Goal: Task Accomplishment & Management: Use online tool/utility

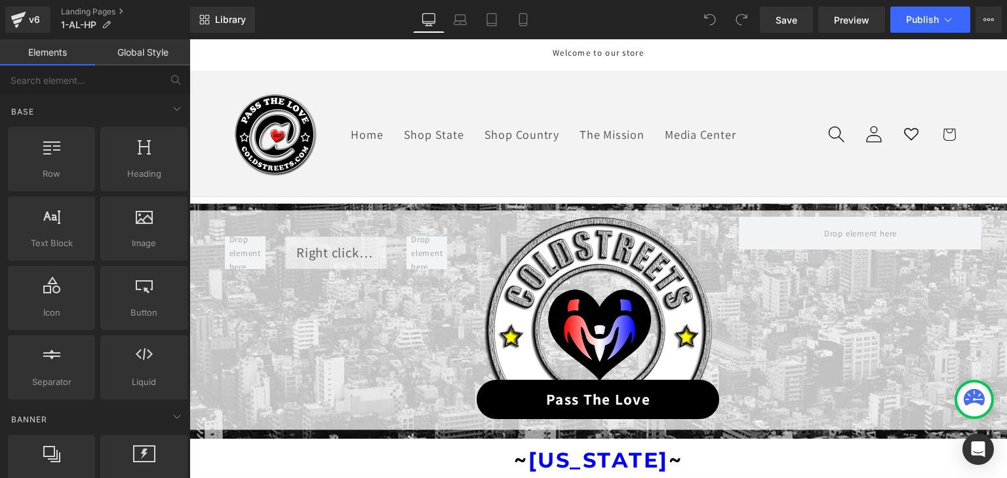
scroll to position [262, 0]
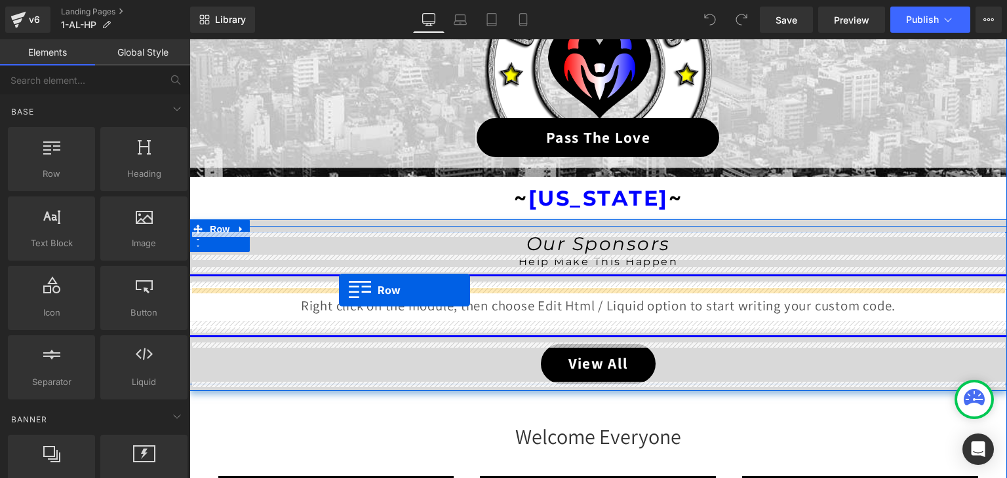
drag, startPoint x: 244, startPoint y: 203, endPoint x: 339, endPoint y: 290, distance: 128.5
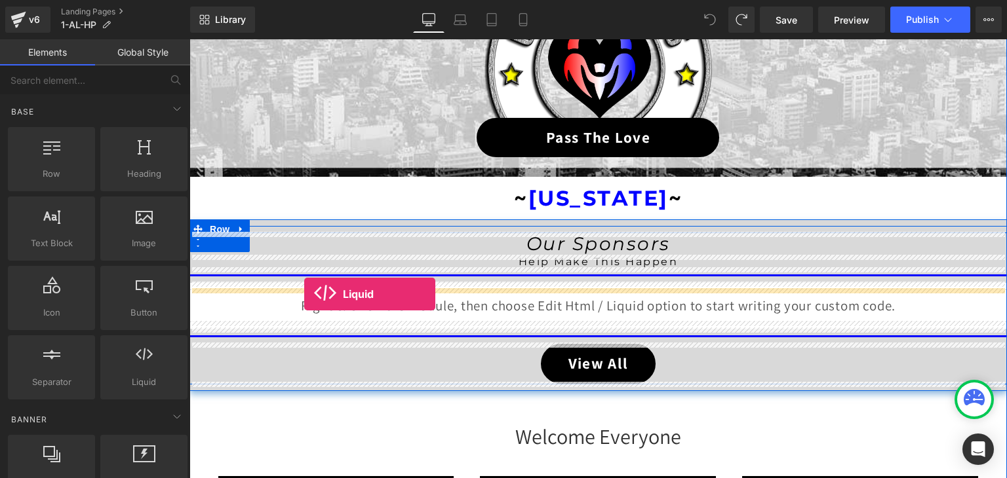
drag, startPoint x: 336, startPoint y: 404, endPoint x: 304, endPoint y: 294, distance: 115.3
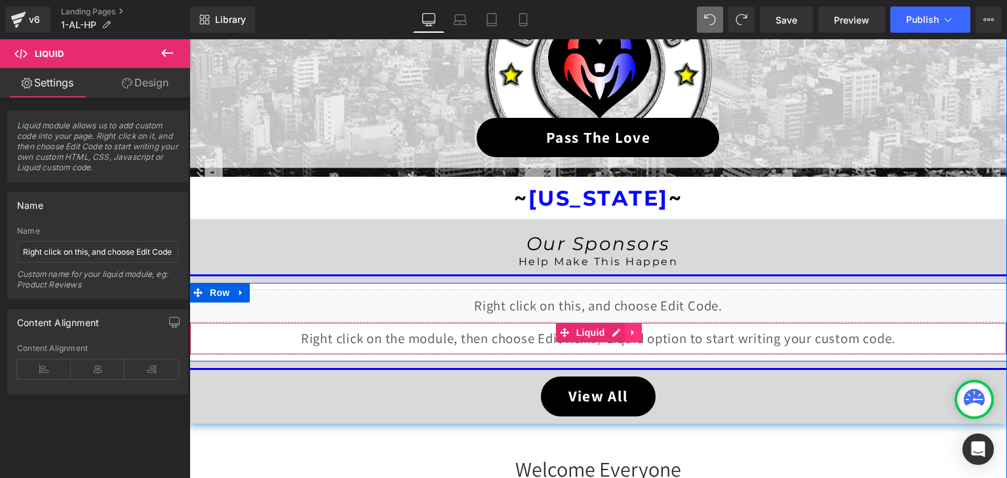
click at [630, 334] on icon at bounding box center [633, 333] width 9 height 10
click at [637, 334] on icon at bounding box center [641, 332] width 9 height 9
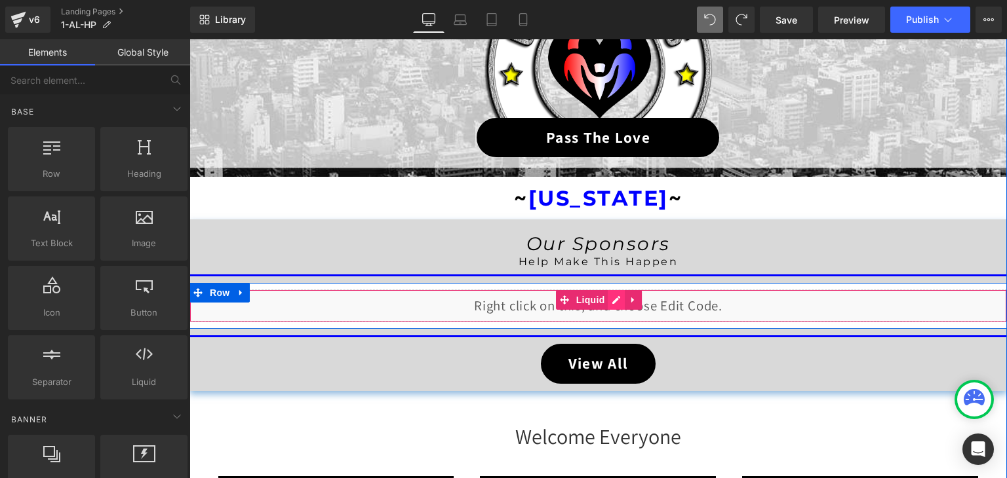
click at [613, 301] on div "Liquid" at bounding box center [597, 306] width 817 height 33
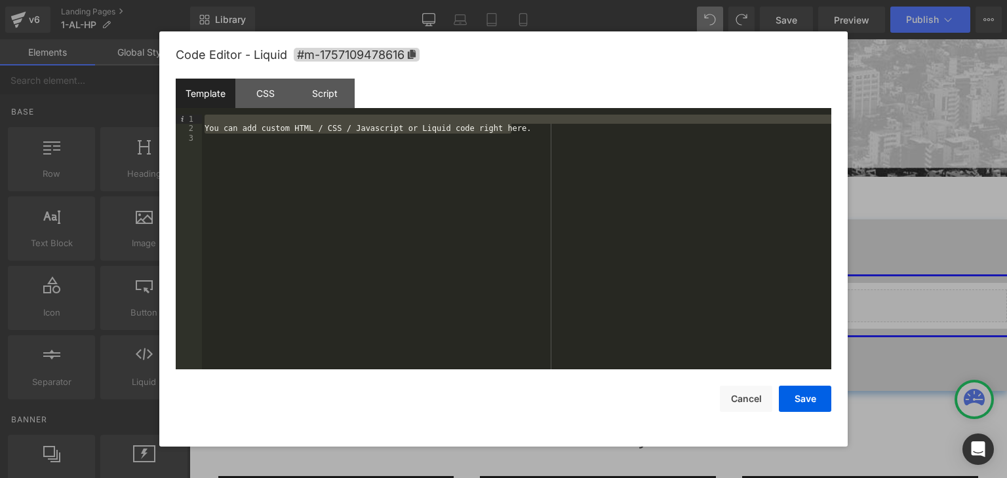
drag, startPoint x: 524, startPoint y: 133, endPoint x: 209, endPoint y: 107, distance: 316.4
click at [209, 107] on div "Template CSS Script Data 1 2 3 You can add custom HTML / CSS / Javascript or Li…" at bounding box center [503, 224] width 655 height 291
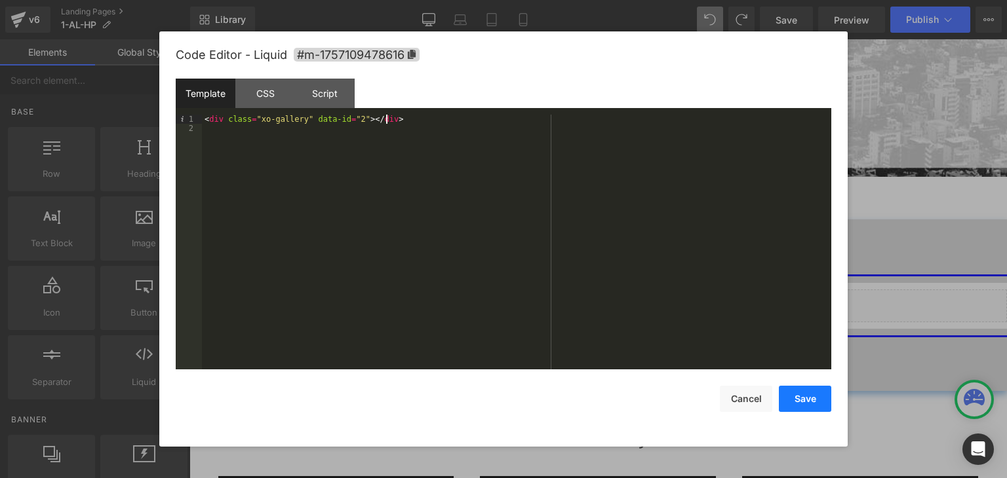
click at [803, 400] on button "Save" at bounding box center [805, 399] width 52 height 26
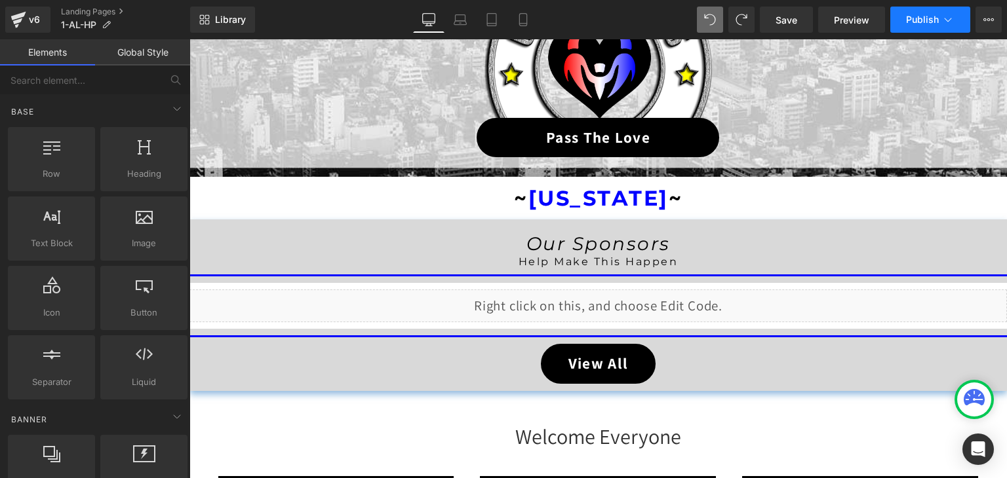
click at [952, 18] on icon at bounding box center [947, 19] width 13 height 13
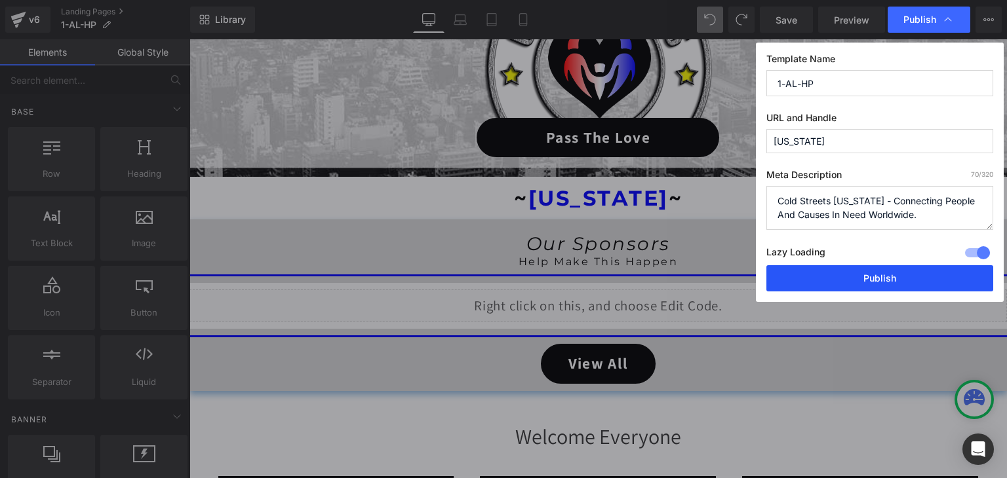
click at [889, 268] on button "Publish" at bounding box center [879, 278] width 227 height 26
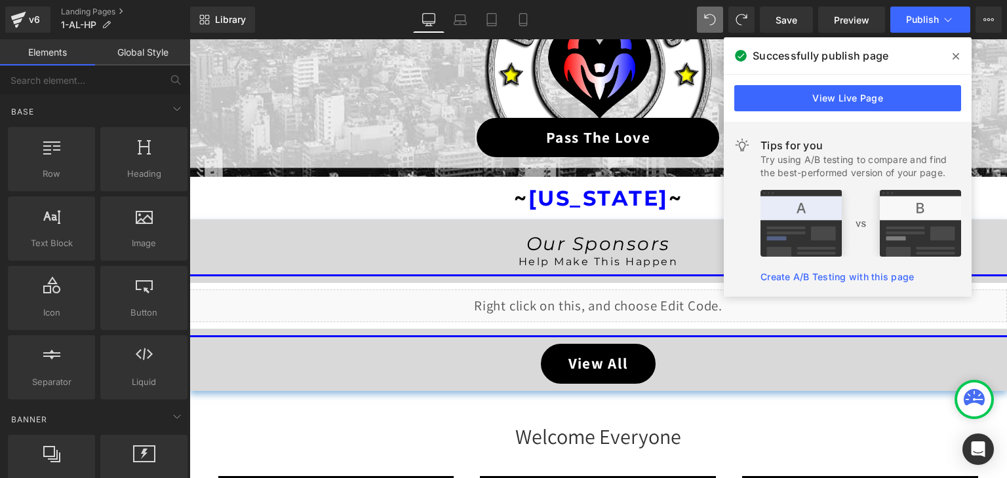
click at [957, 50] on span at bounding box center [955, 56] width 21 height 21
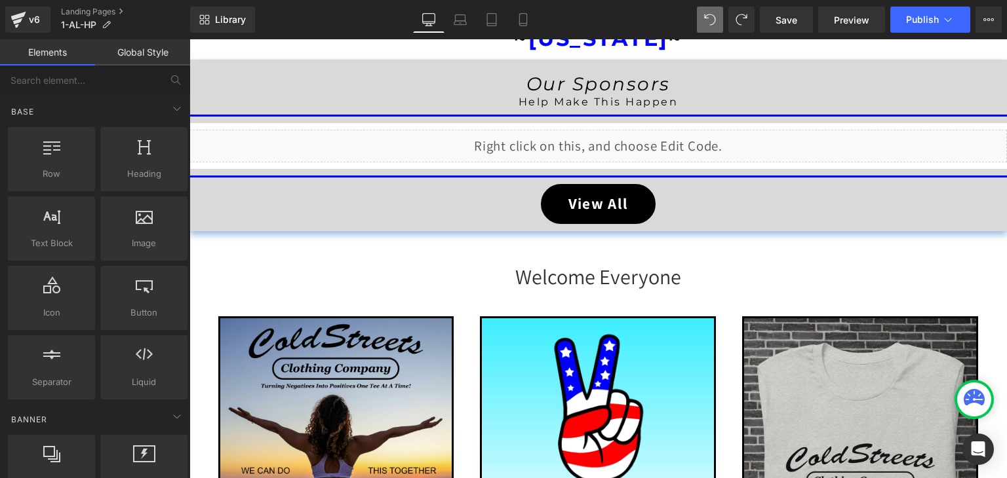
scroll to position [361, 0]
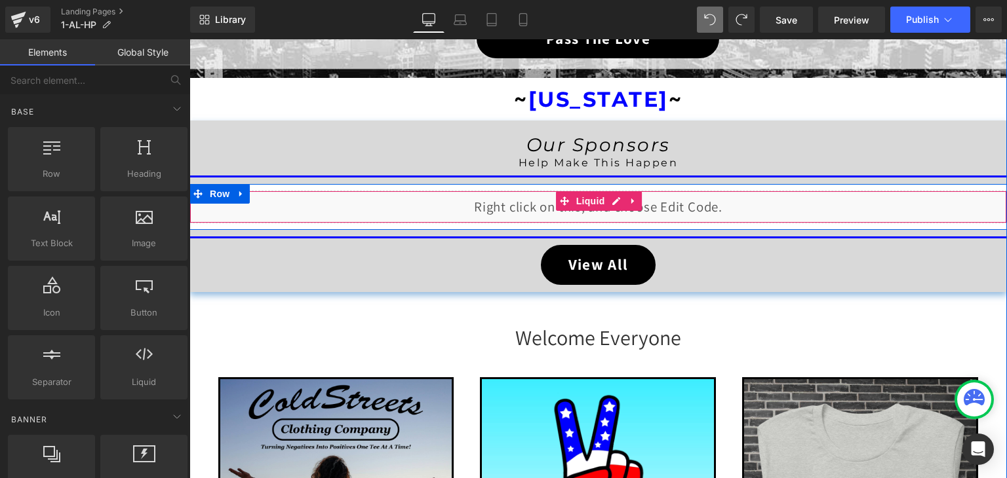
click at [606, 204] on div "Liquid" at bounding box center [597, 207] width 817 height 33
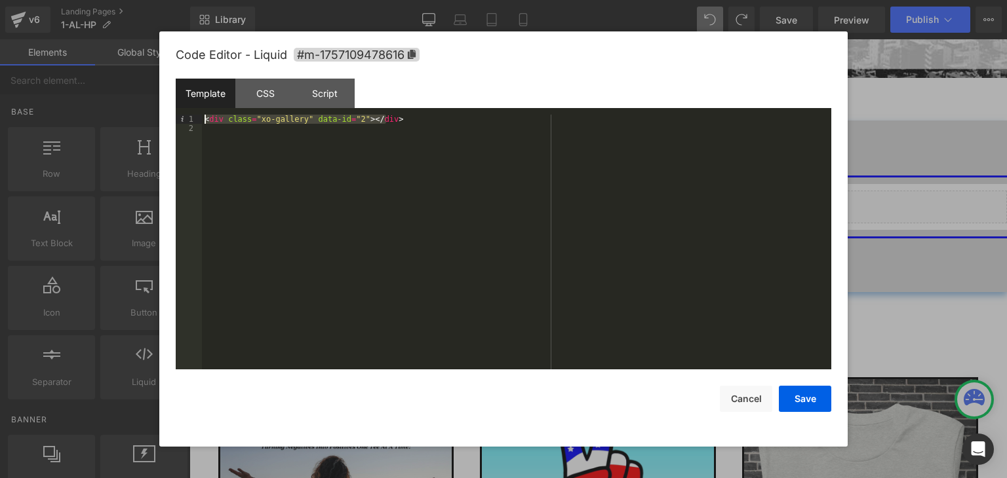
drag, startPoint x: 398, startPoint y: 117, endPoint x: 195, endPoint y: 123, distance: 202.6
click at [195, 123] on pre "1 2 < div class = "xo-gallery" data-id = "2" > </ div > XXXXXXXXXXXXXXXXXXXXXXX…" at bounding box center [503, 242] width 655 height 255
drag, startPoint x: 528, startPoint y: 229, endPoint x: 787, endPoint y: 397, distance: 309.1
click at [787, 397] on button "Save" at bounding box center [805, 399] width 52 height 26
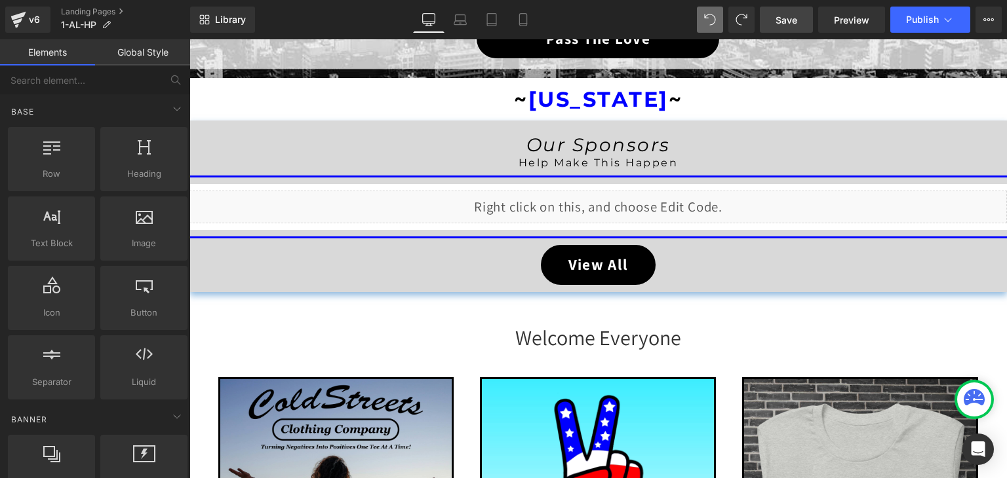
click at [796, 14] on span "Save" at bounding box center [786, 20] width 22 height 14
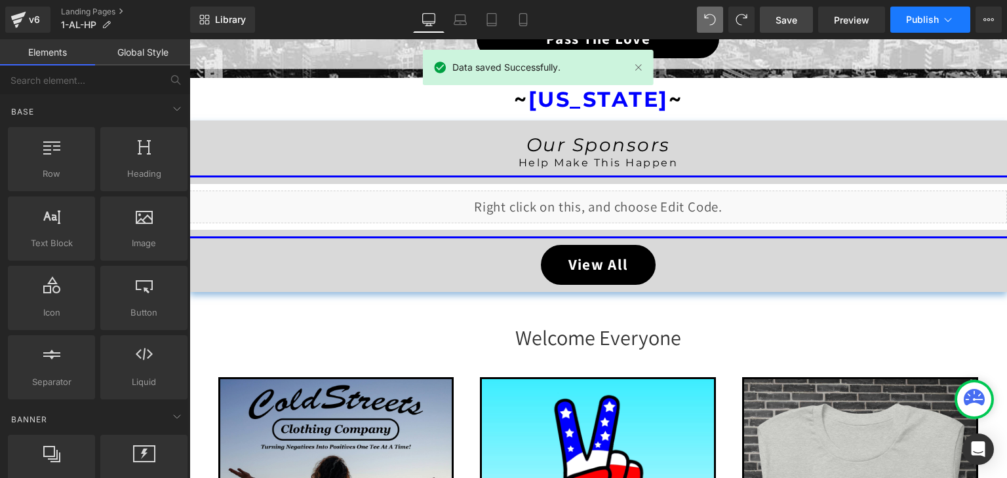
click at [939, 17] on button "Publish" at bounding box center [930, 20] width 80 height 26
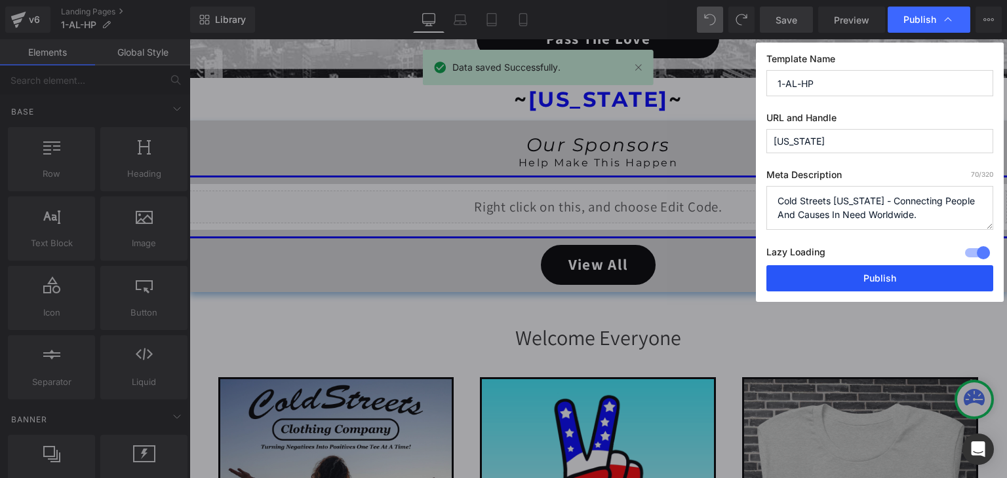
click at [884, 277] on button "Publish" at bounding box center [879, 278] width 227 height 26
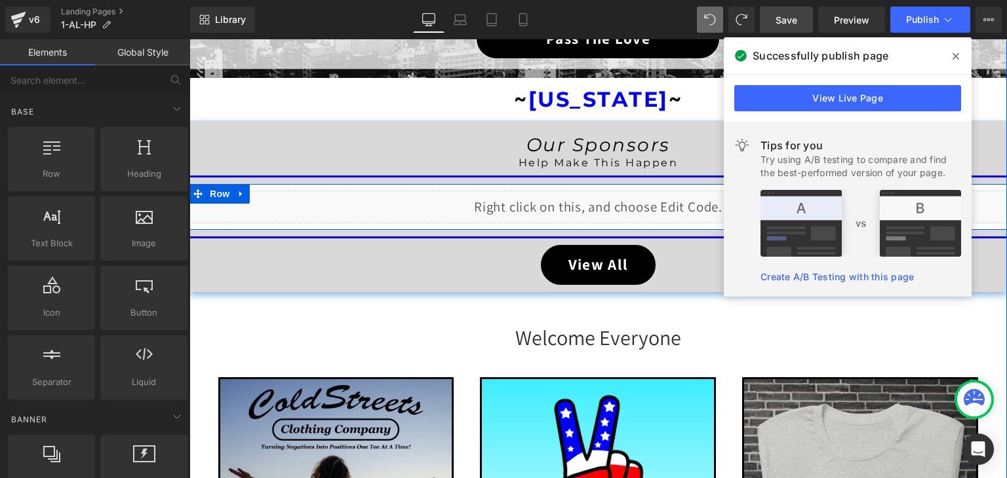
click at [606, 203] on div "Liquid" at bounding box center [597, 207] width 817 height 33
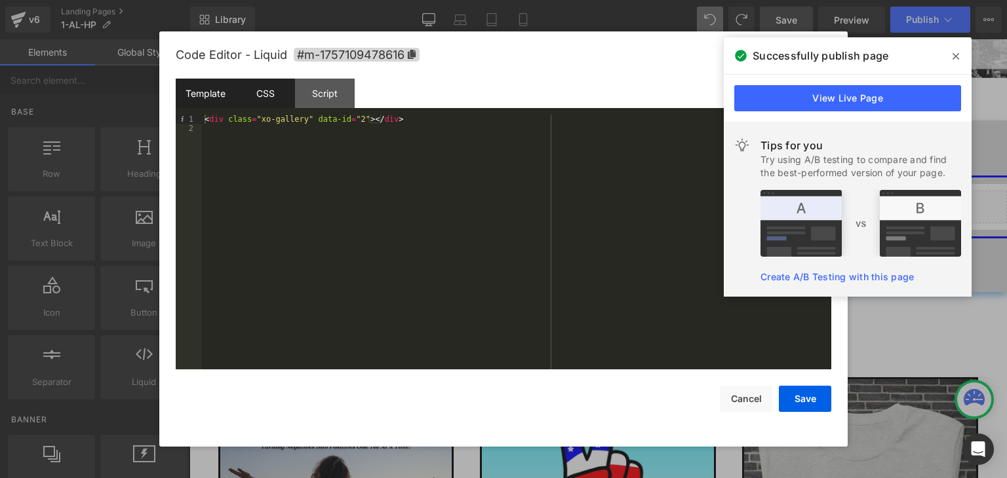
click at [265, 92] on div "CSS" at bounding box center [265, 93] width 60 height 29
click at [212, 158] on div "#m-1757109478616 { }" at bounding box center [516, 252] width 629 height 274
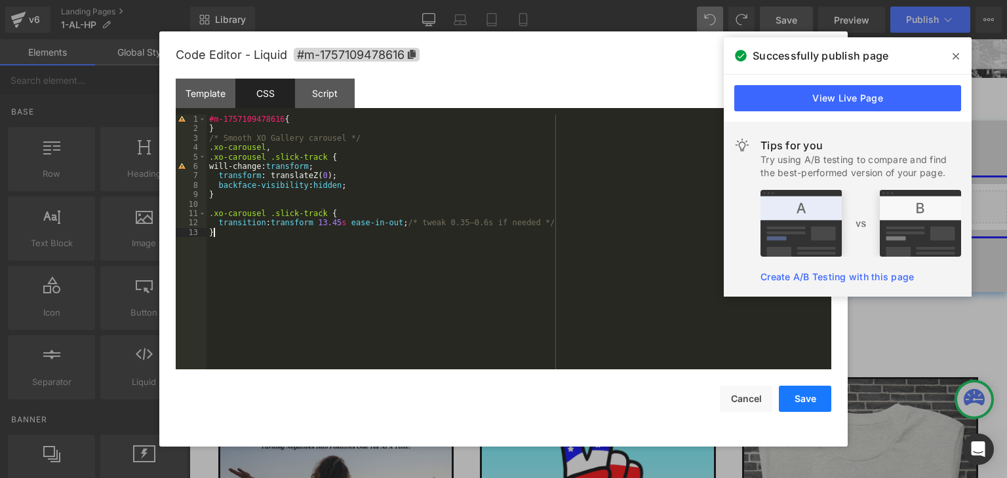
click at [815, 400] on button "Save" at bounding box center [805, 399] width 52 height 26
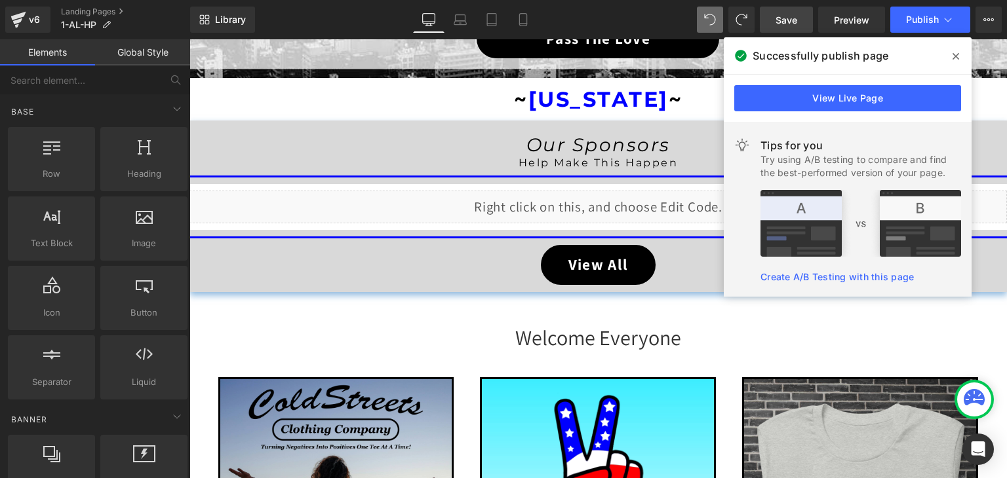
click at [792, 17] on span "Save" at bounding box center [786, 20] width 22 height 14
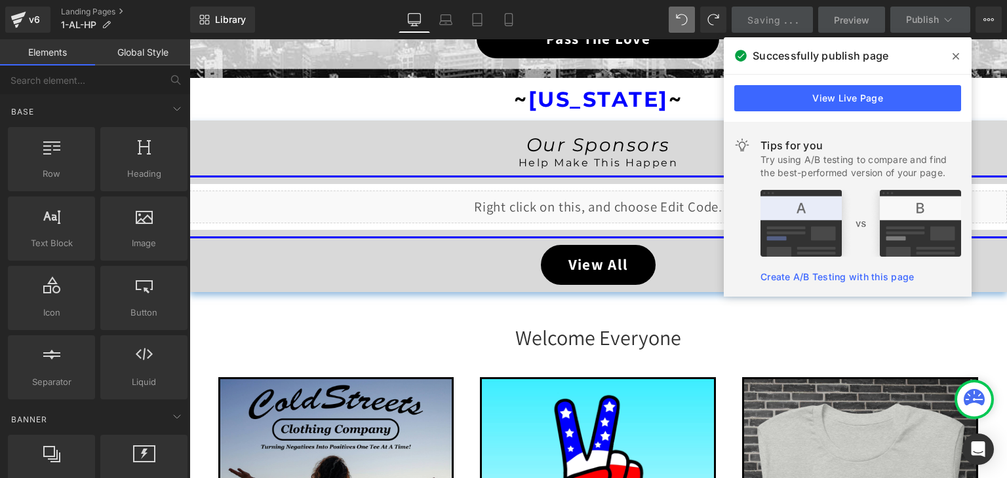
click at [955, 49] on span at bounding box center [955, 56] width 21 height 21
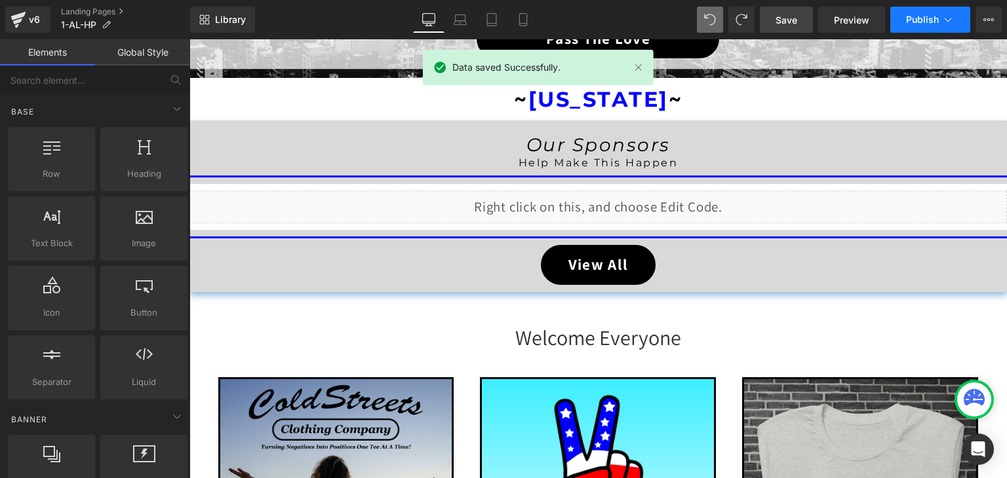
click at [946, 19] on icon at bounding box center [947, 19] width 13 height 13
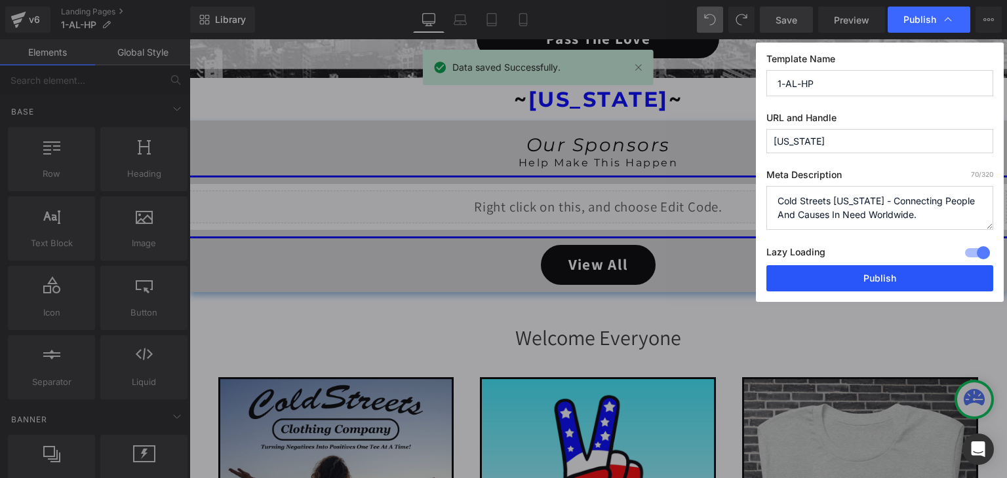
click at [897, 273] on button "Publish" at bounding box center [879, 278] width 227 height 26
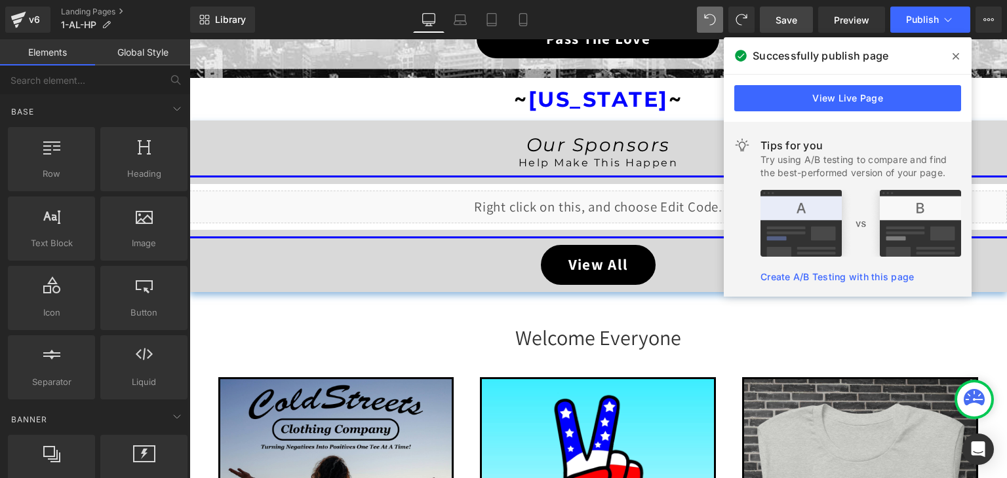
click at [956, 57] on icon at bounding box center [955, 56] width 7 height 7
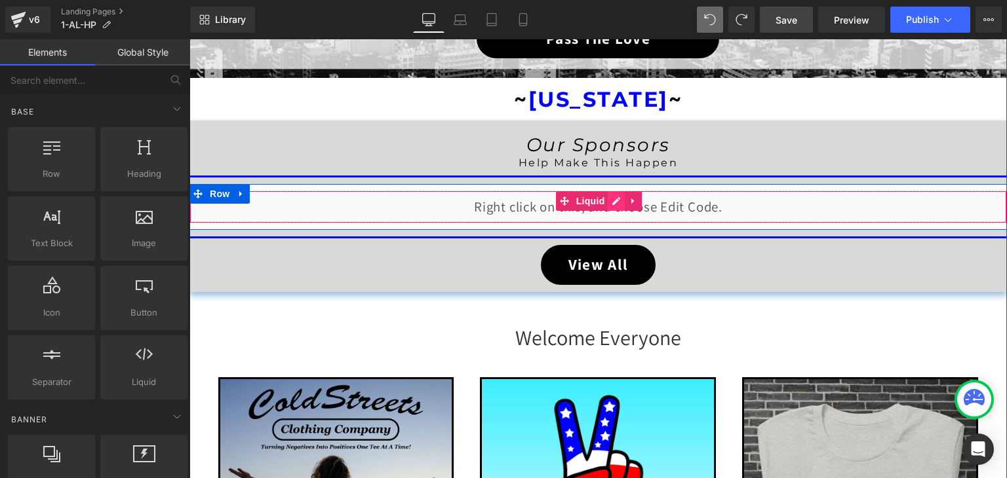
click at [608, 200] on div "Liquid" at bounding box center [597, 207] width 817 height 33
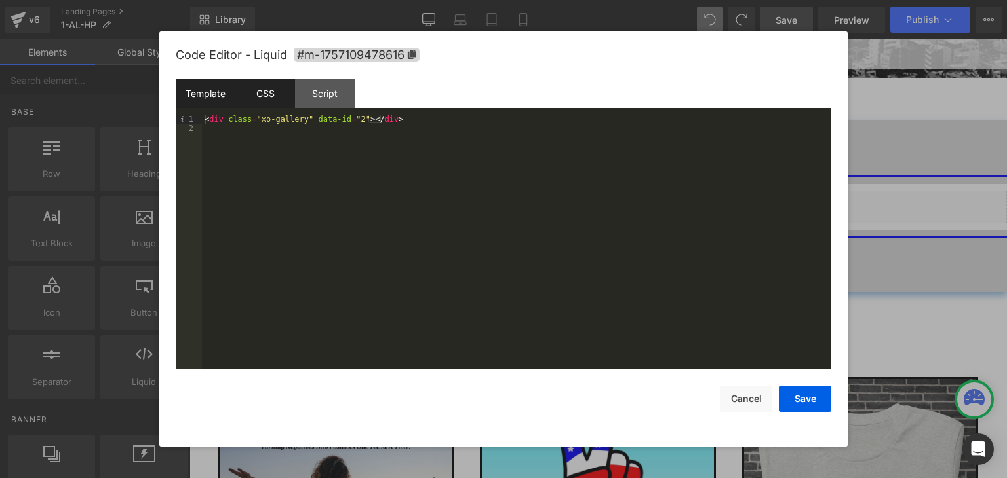
click at [267, 97] on div "CSS" at bounding box center [265, 93] width 60 height 29
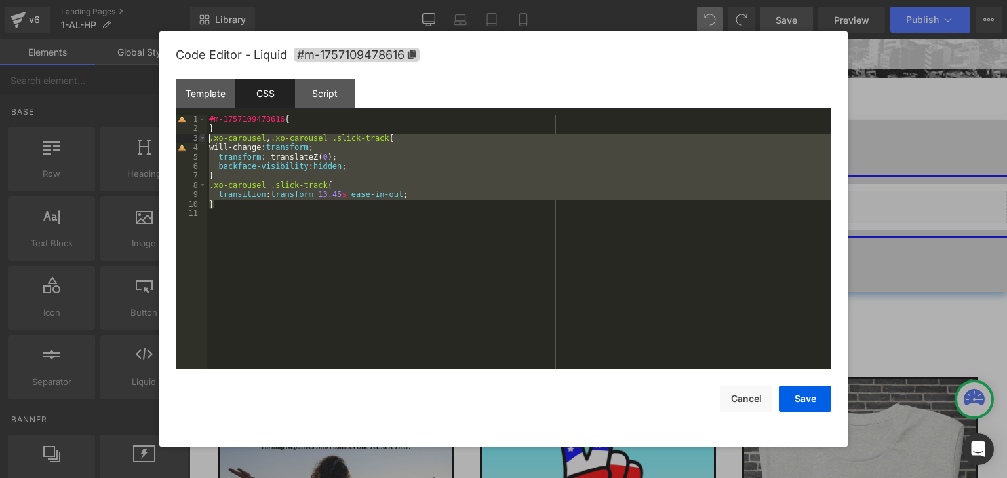
drag, startPoint x: 235, startPoint y: 209, endPoint x: 199, endPoint y: 142, distance: 76.0
click at [199, 142] on pre "1 2 3 4 5 6 7 8 9 10 11 #m-1757109478616 { } .xo-carousel , .xo-carousel .slick…" at bounding box center [503, 242] width 655 height 255
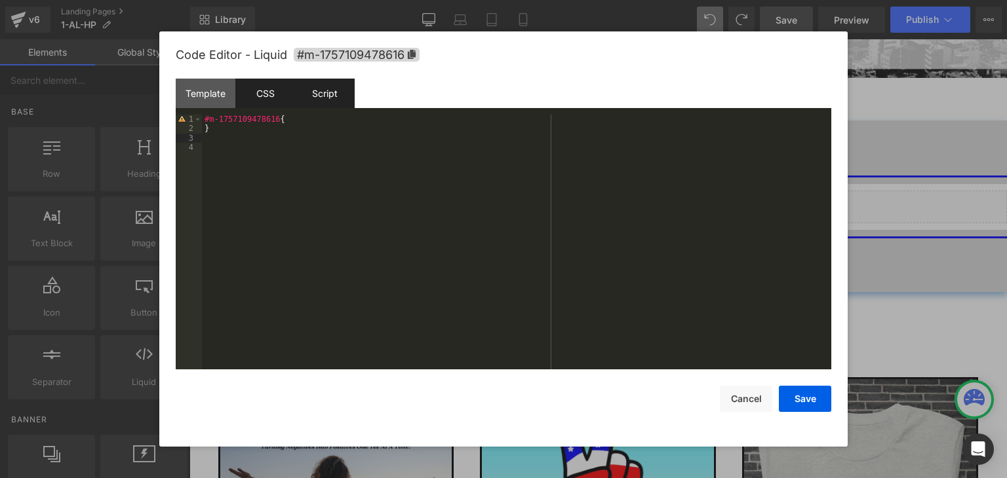
click at [321, 92] on div "Script" at bounding box center [325, 93] width 60 height 29
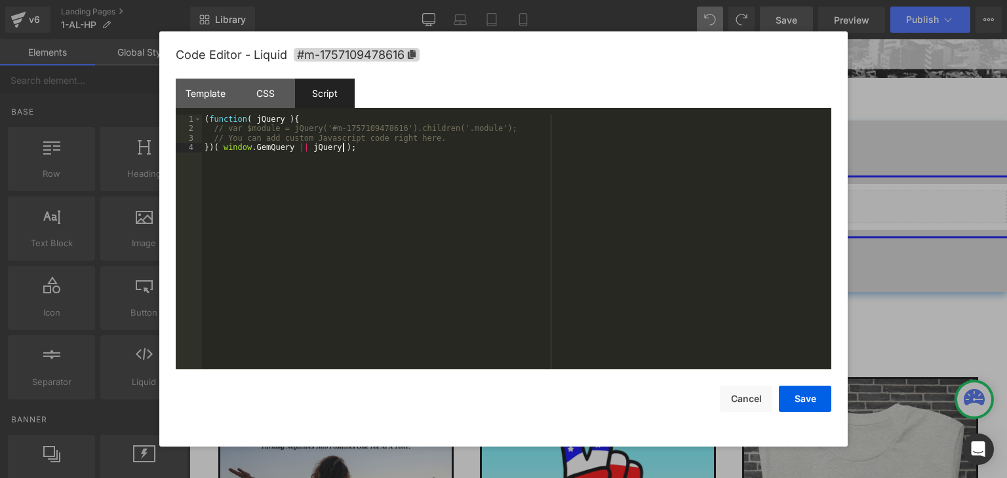
click at [350, 161] on div "( function ( jQuery ) { // var $module = jQuery('#m-1757109478616').children('.…" at bounding box center [516, 252] width 629 height 274
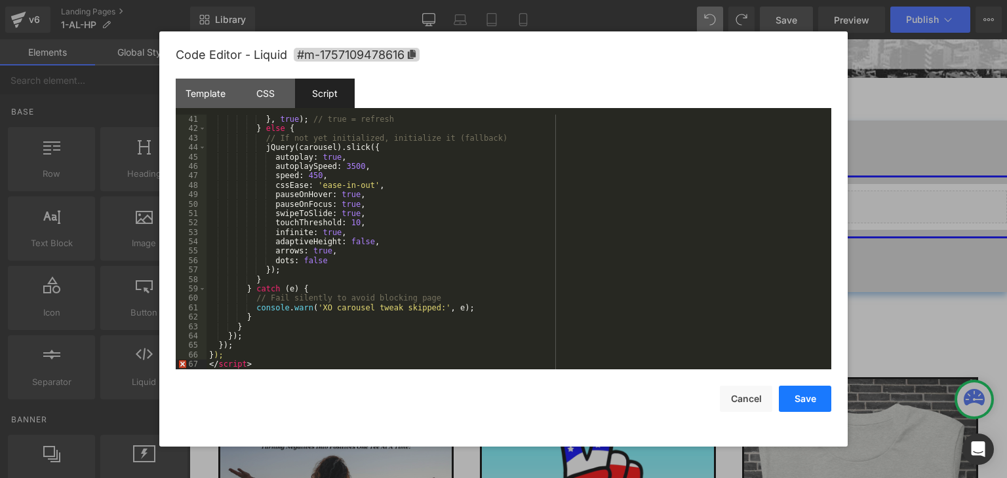
click at [804, 396] on button "Save" at bounding box center [805, 399] width 52 height 26
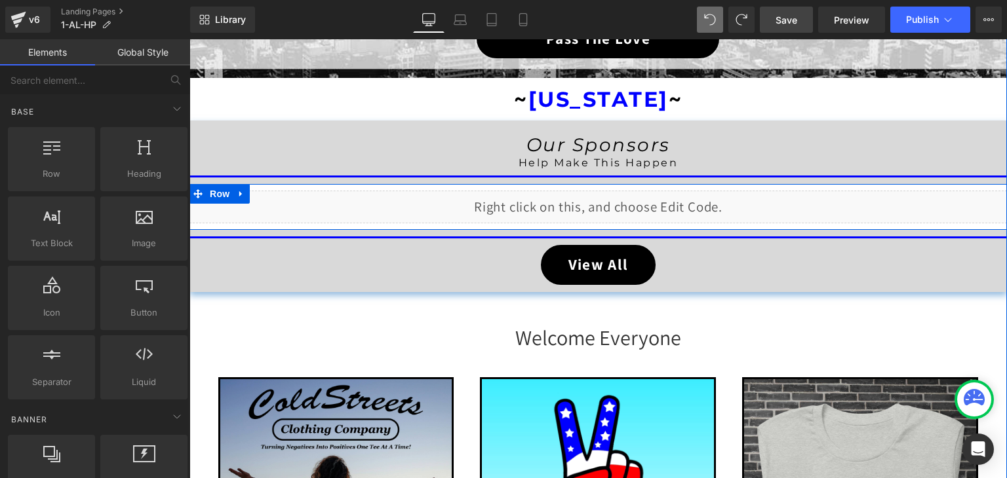
click at [608, 203] on div "Liquid" at bounding box center [597, 207] width 817 height 33
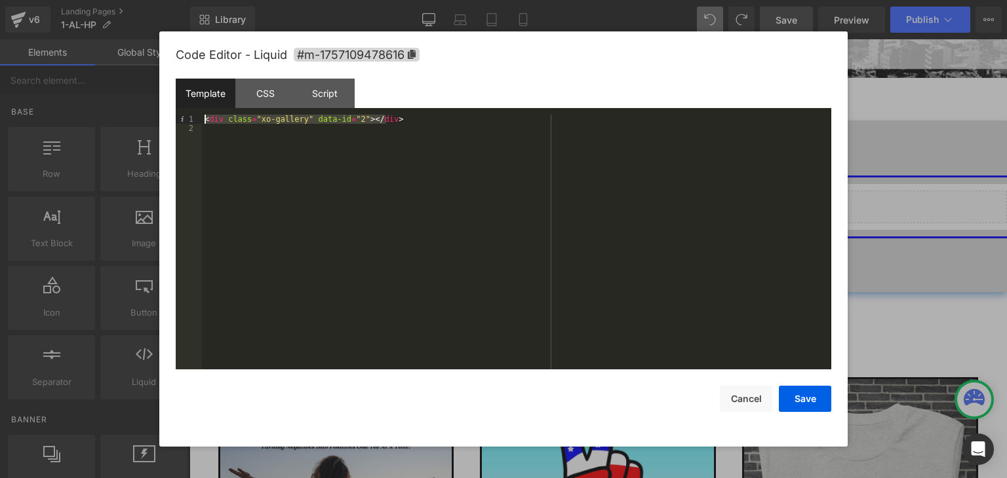
drag, startPoint x: 414, startPoint y: 120, endPoint x: 197, endPoint y: 124, distance: 217.0
click at [197, 124] on pre "1 2 < div class = "xo-gallery" data-id = "2" > </ div > XXXXXXXXXXXXXXXXXXXXXXX…" at bounding box center [503, 242] width 655 height 255
click at [339, 95] on div "Script" at bounding box center [325, 93] width 60 height 29
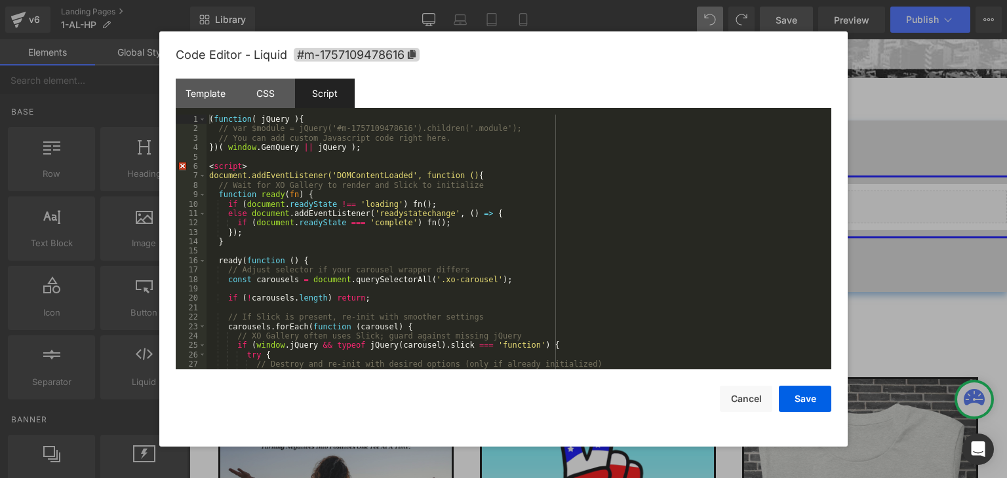
click at [562, 224] on div "( function ( jQuery ) { // var $module = jQuery('#m-1757109478616').children('.…" at bounding box center [515, 252] width 619 height 274
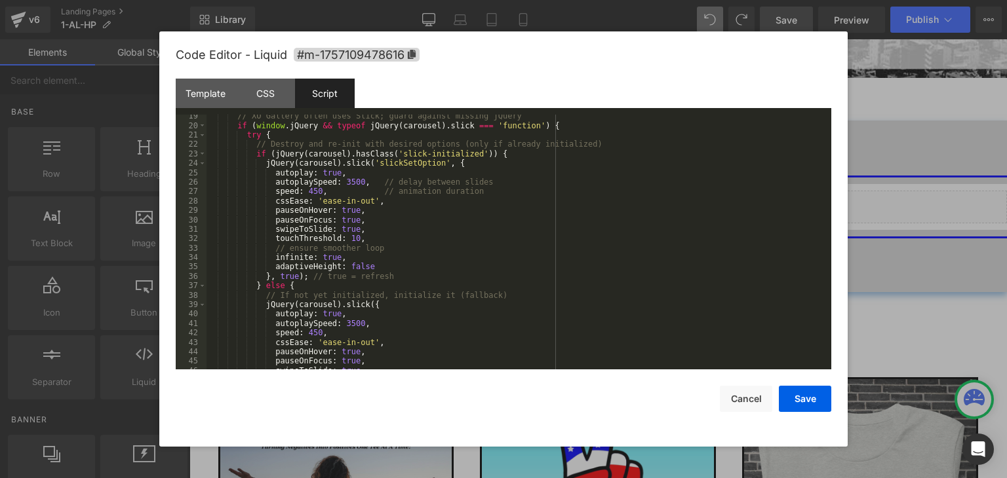
scroll to position [0, 0]
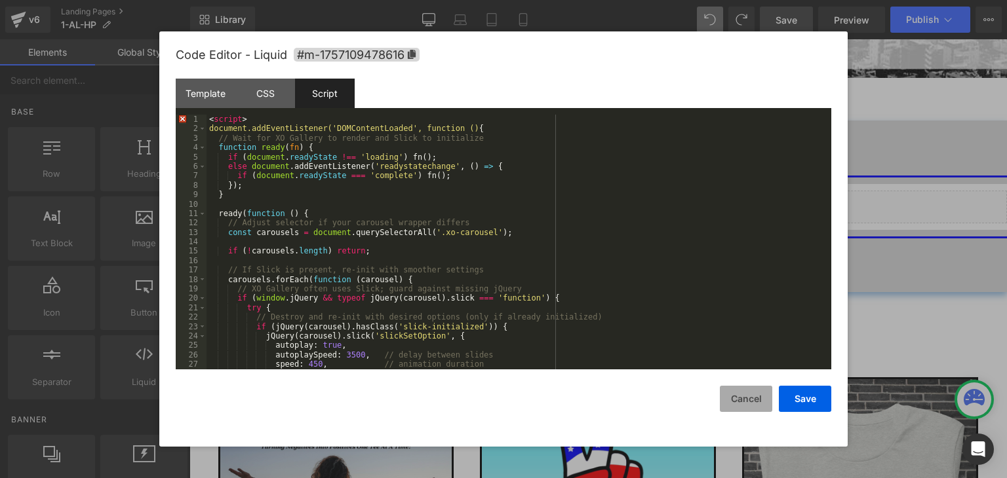
click at [750, 401] on button "Cancel" at bounding box center [746, 399] width 52 height 26
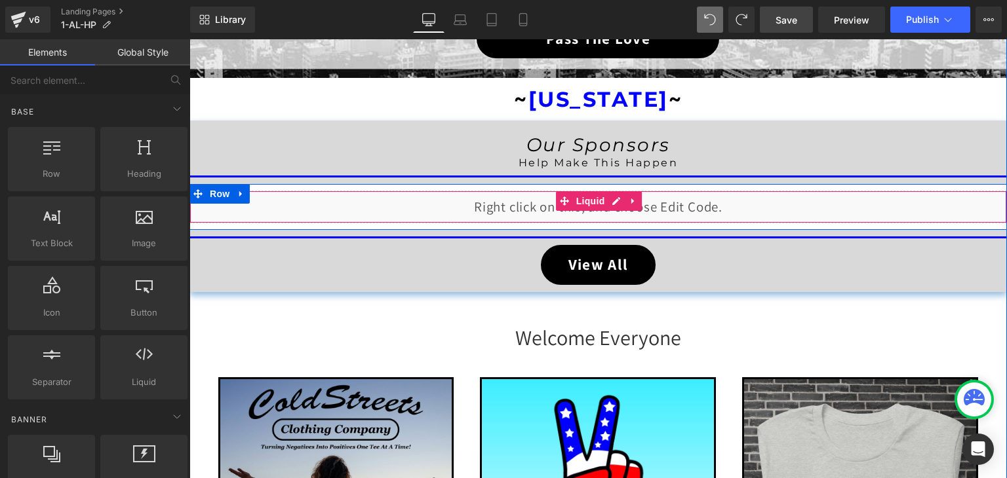
click at [608, 202] on div "Liquid" at bounding box center [597, 207] width 817 height 33
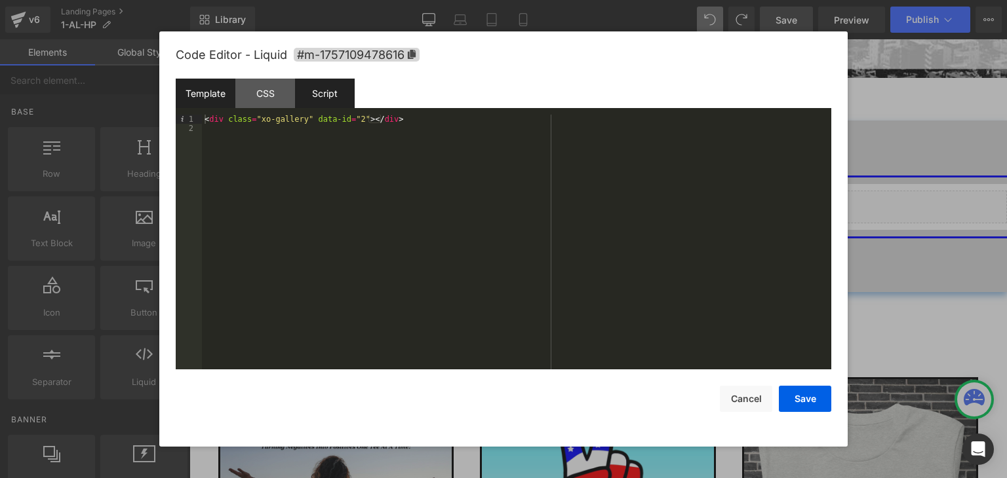
click at [336, 98] on div "Script" at bounding box center [325, 93] width 60 height 29
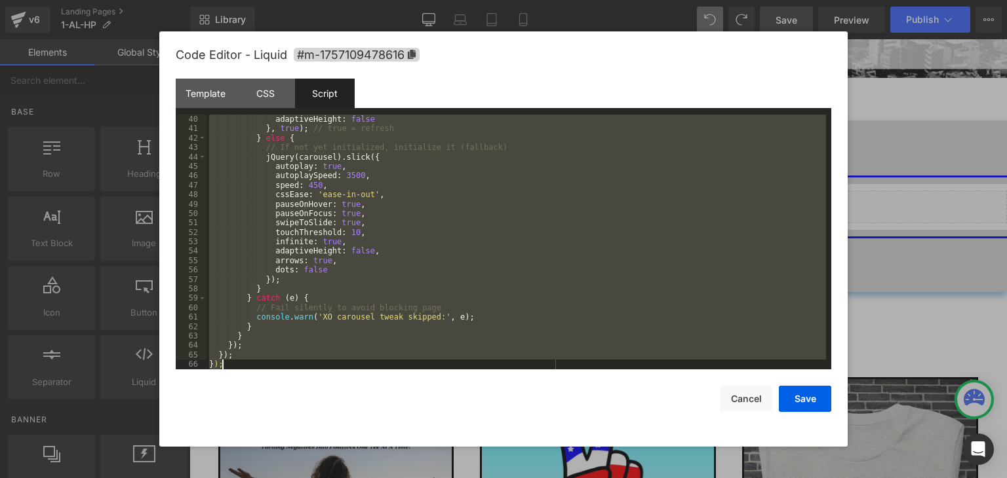
scroll to position [378, 0]
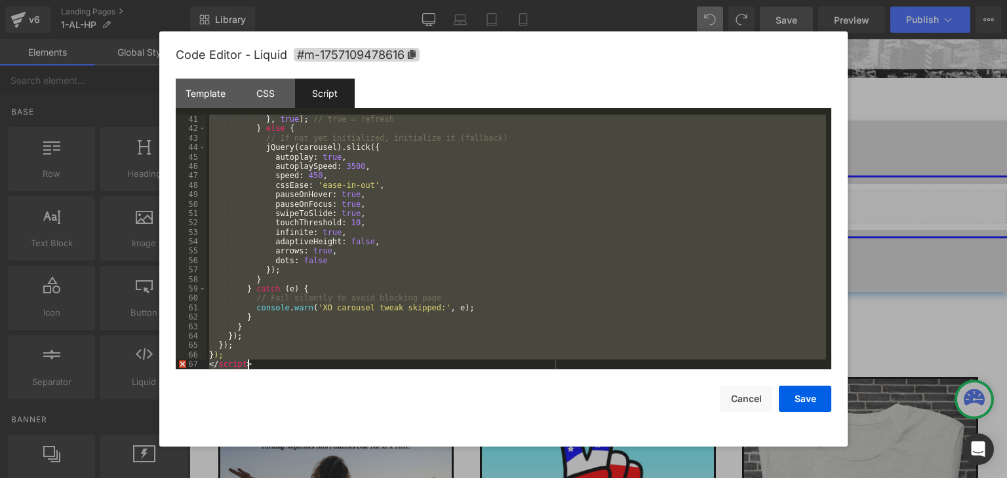
drag, startPoint x: 210, startPoint y: 167, endPoint x: 496, endPoint y: 506, distance: 443.7
click at [496, 478] on html "Liquid You are previewing how the will restyle your page. You can not edit Elem…" at bounding box center [503, 239] width 1007 height 478
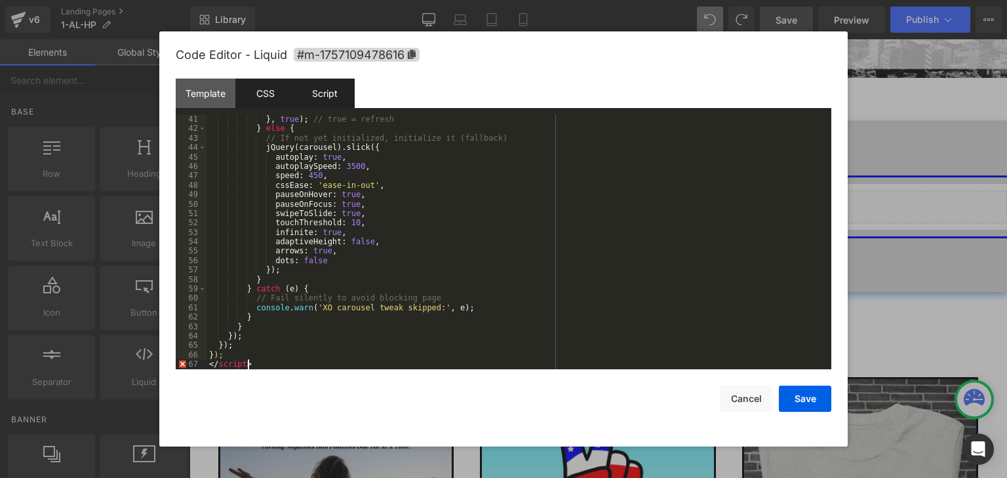
click at [262, 95] on div "CSS" at bounding box center [265, 93] width 60 height 29
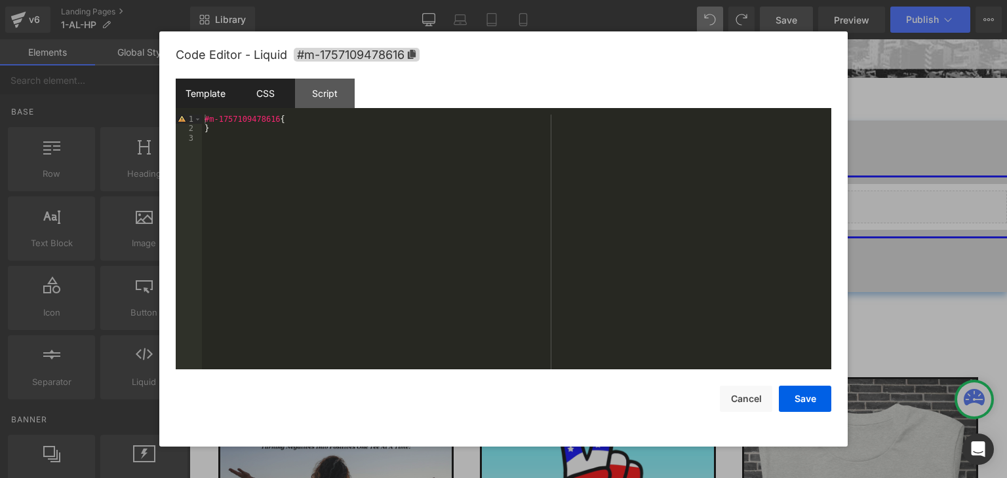
click at [208, 94] on div "Template" at bounding box center [206, 93] width 60 height 29
click at [351, 123] on div "< div class = "xo-gallery" data-id = "2" > </ div >" at bounding box center [516, 252] width 629 height 274
click at [797, 399] on button "Save" at bounding box center [805, 399] width 52 height 26
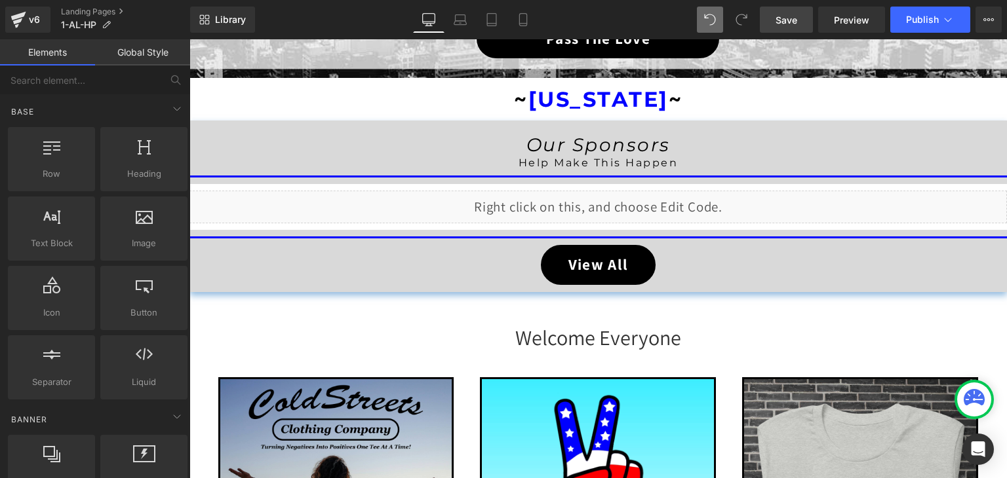
click at [792, 13] on span "Save" at bounding box center [786, 20] width 22 height 14
click at [945, 18] on icon at bounding box center [947, 19] width 13 height 13
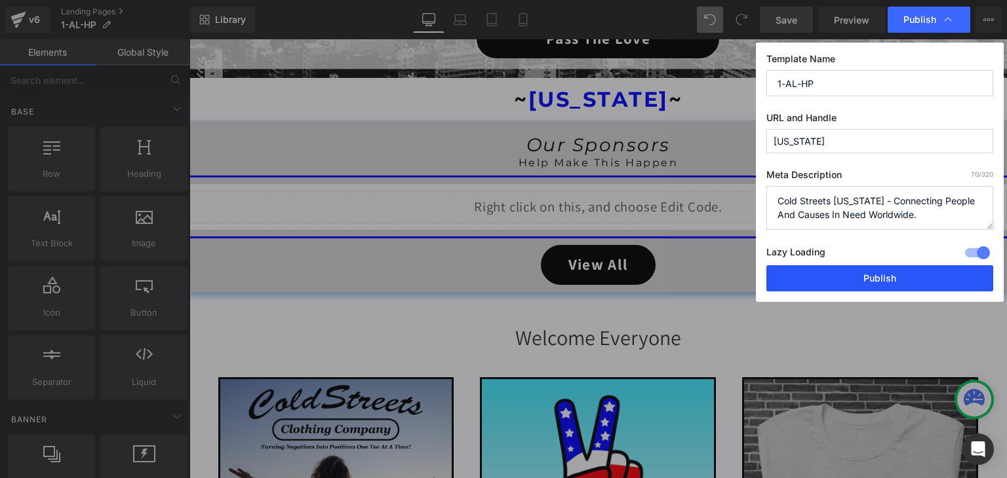
click at [907, 268] on button "Publish" at bounding box center [879, 278] width 227 height 26
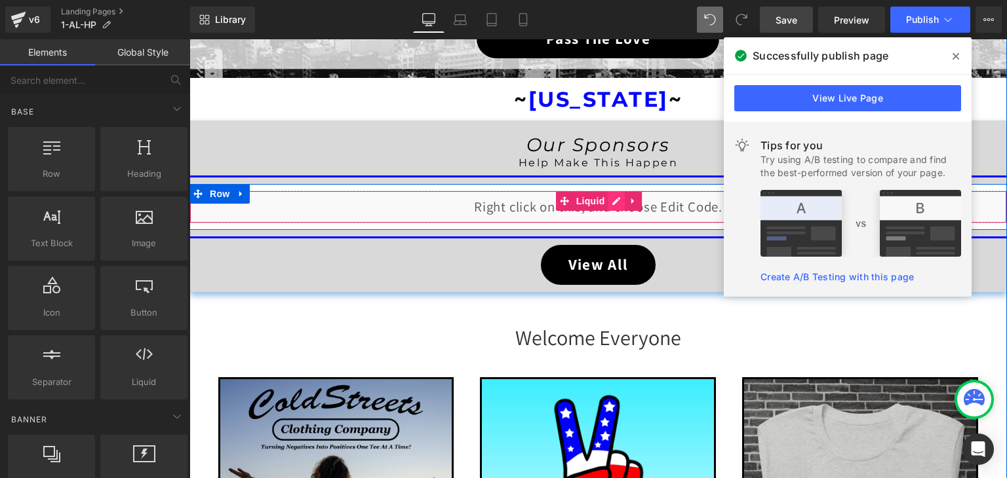
click at [612, 197] on div "Liquid" at bounding box center [597, 207] width 817 height 33
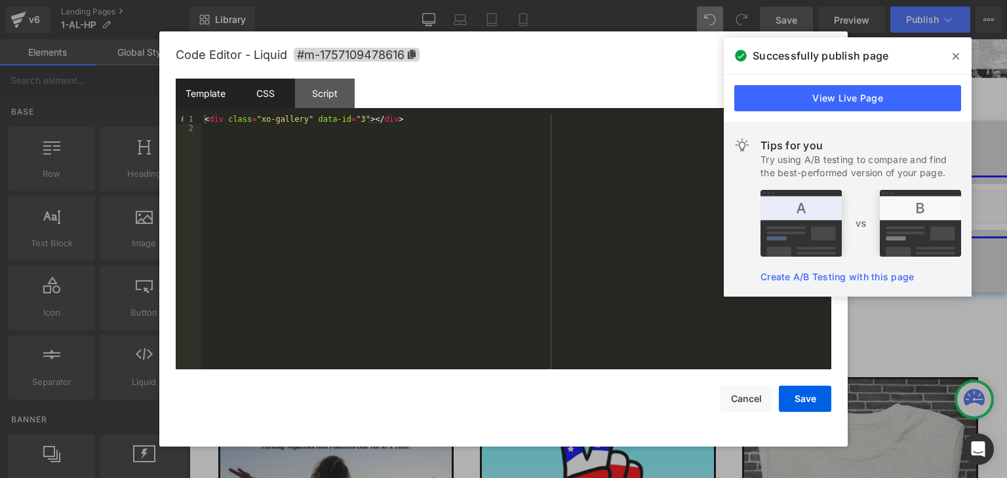
click at [263, 93] on div "CSS" at bounding box center [265, 93] width 60 height 29
click at [225, 146] on div "#m-1757109478616 { }" at bounding box center [516, 252] width 629 height 274
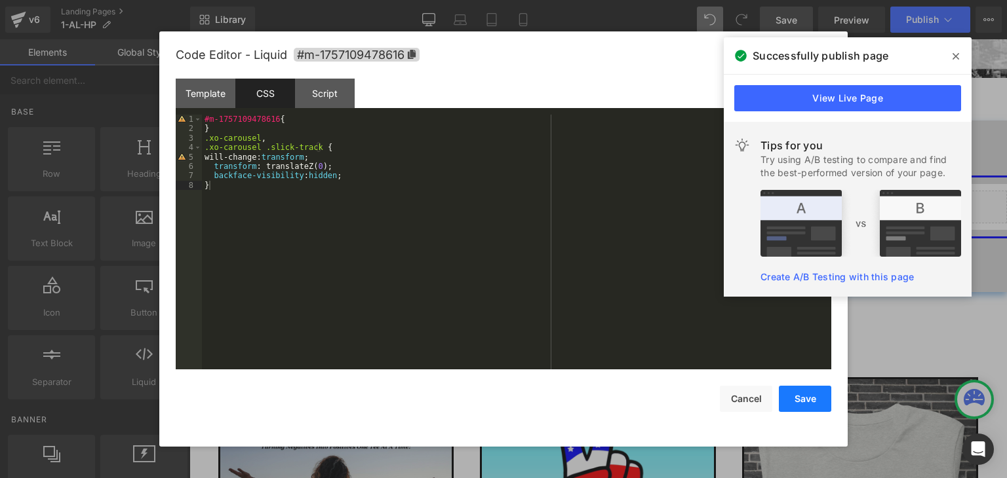
click at [813, 406] on button "Save" at bounding box center [805, 399] width 52 height 26
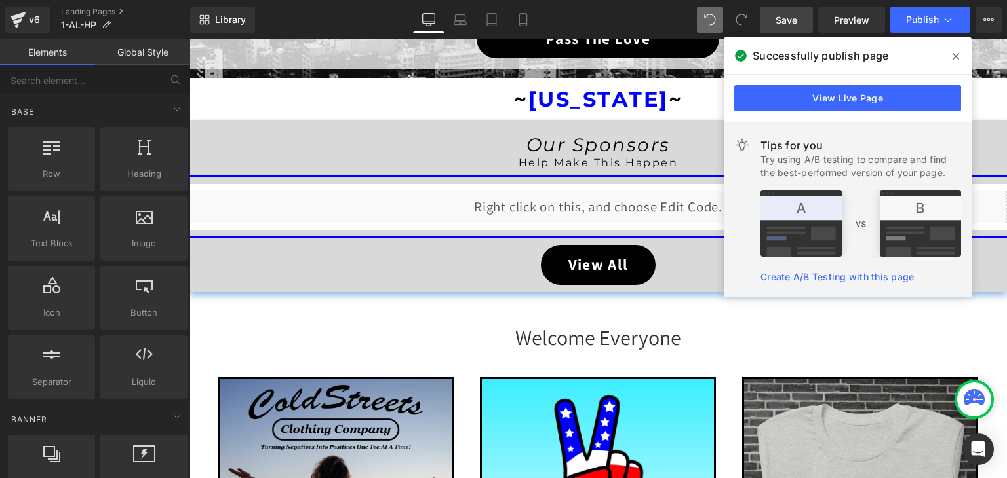
click at [785, 16] on span "Save" at bounding box center [786, 20] width 22 height 14
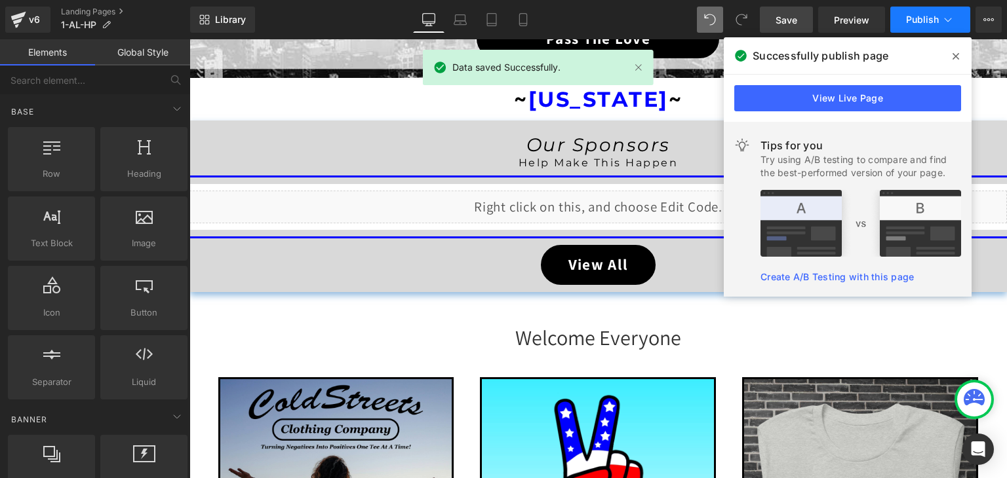
click at [947, 14] on icon at bounding box center [947, 19] width 13 height 13
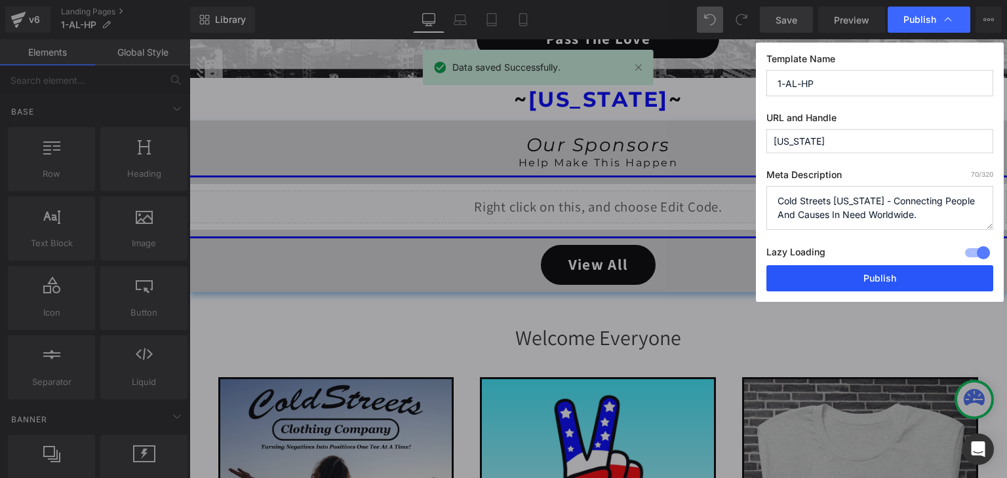
click at [882, 282] on button "Publish" at bounding box center [879, 278] width 227 height 26
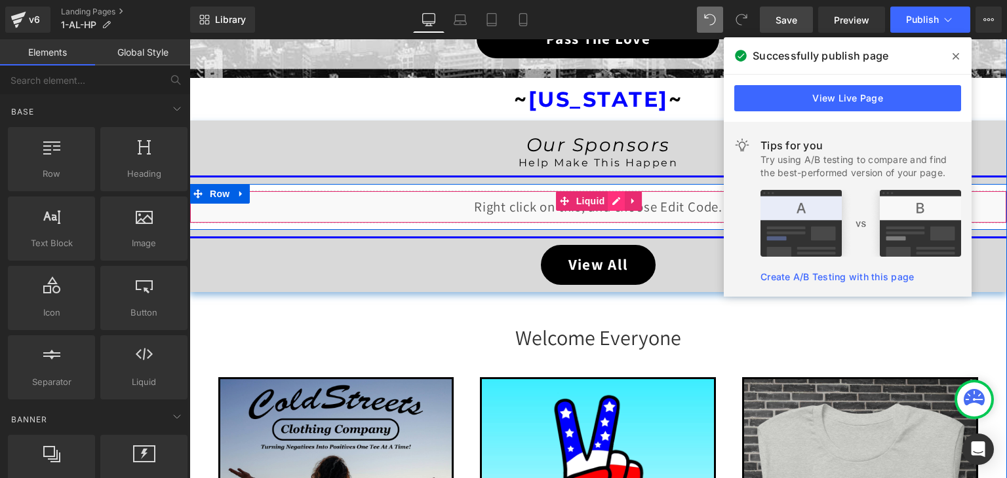
click at [611, 199] on div "Liquid" at bounding box center [597, 207] width 817 height 33
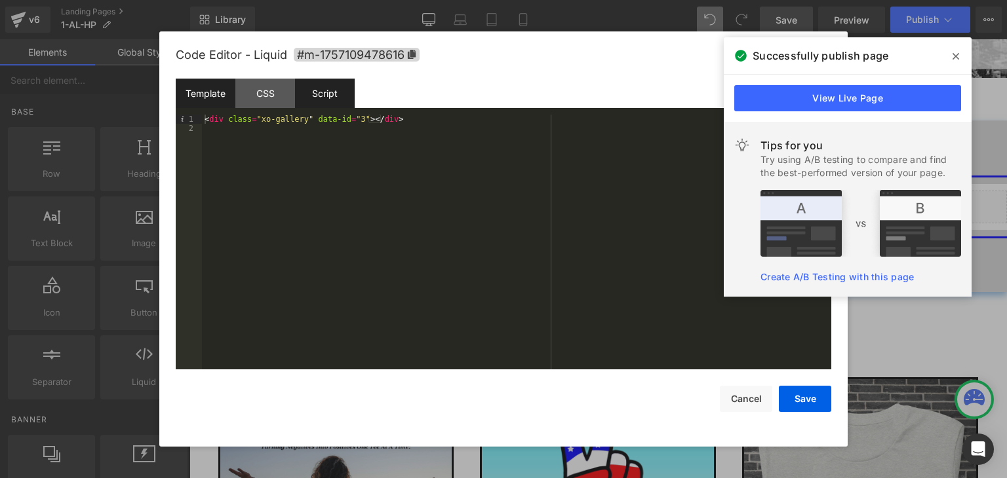
click at [316, 90] on div "Script" at bounding box center [325, 93] width 60 height 29
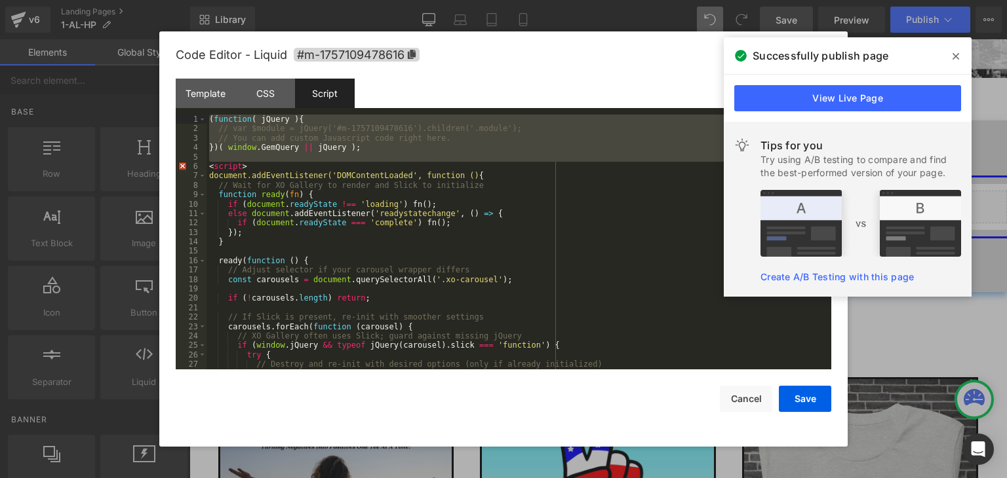
drag, startPoint x: 208, startPoint y: 168, endPoint x: 195, endPoint y: 117, distance: 53.6
click at [195, 117] on pre "1 2 3 4 5 6 7 8 9 10 11 12 13 14 15 16 17 18 19 20 21 22 23 24 25 26 27 28 ( fu…" at bounding box center [503, 242] width 655 height 255
click at [207, 169] on div "( function ( jQuery ) { // var $module = jQuery('#m-1757109478616').children('.…" at bounding box center [515, 242] width 619 height 255
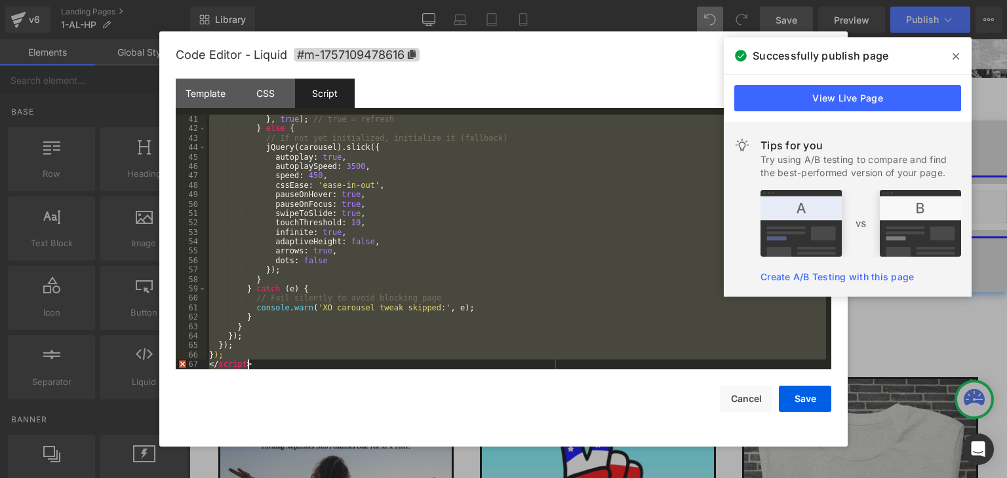
drag, startPoint x: 207, startPoint y: 169, endPoint x: 362, endPoint y: 441, distance: 312.9
click at [362, 441] on div "Code Editor - Liquid #m-1757109478616 Template CSS Script Data 1 2 < div class …" at bounding box center [503, 239] width 655 height 416
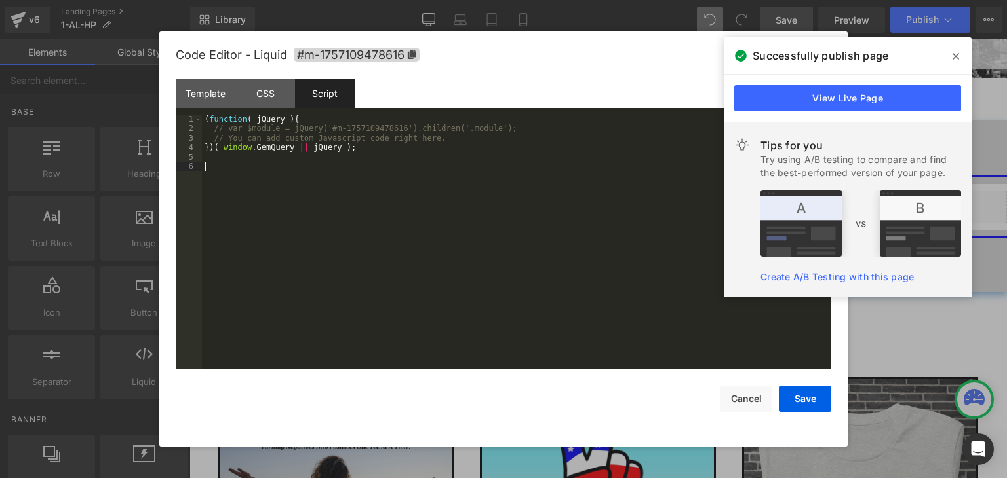
click at [222, 133] on div "( function ( jQuery ) { // var $module = jQuery('#m-1757109478616').children('.…" at bounding box center [516, 252] width 629 height 274
click at [433, 137] on div "( function ( jQuery ) { // var $module = jQuery('#m-1757109478616').children('.…" at bounding box center [516, 252] width 629 height 274
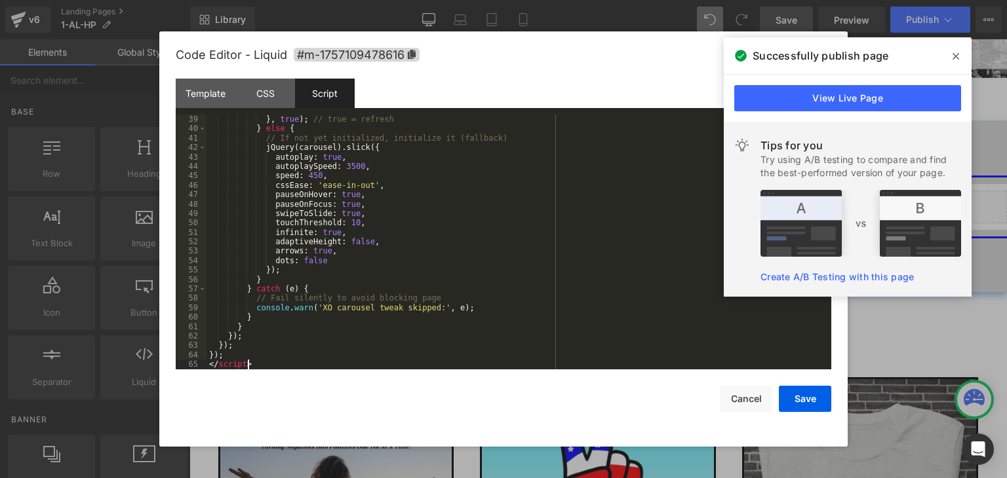
scroll to position [359, 0]
click at [779, 397] on button "Save" at bounding box center [805, 399] width 52 height 26
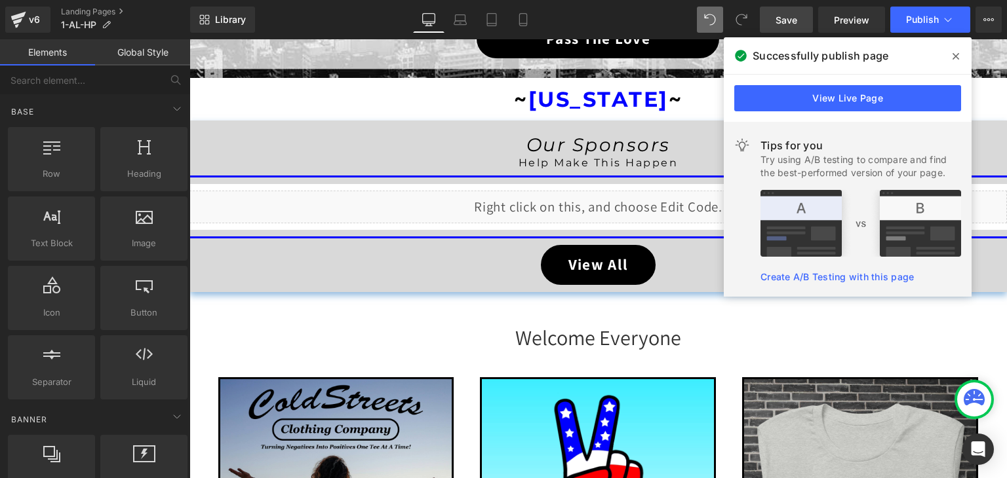
click at [792, 21] on span "Save" at bounding box center [786, 20] width 22 height 14
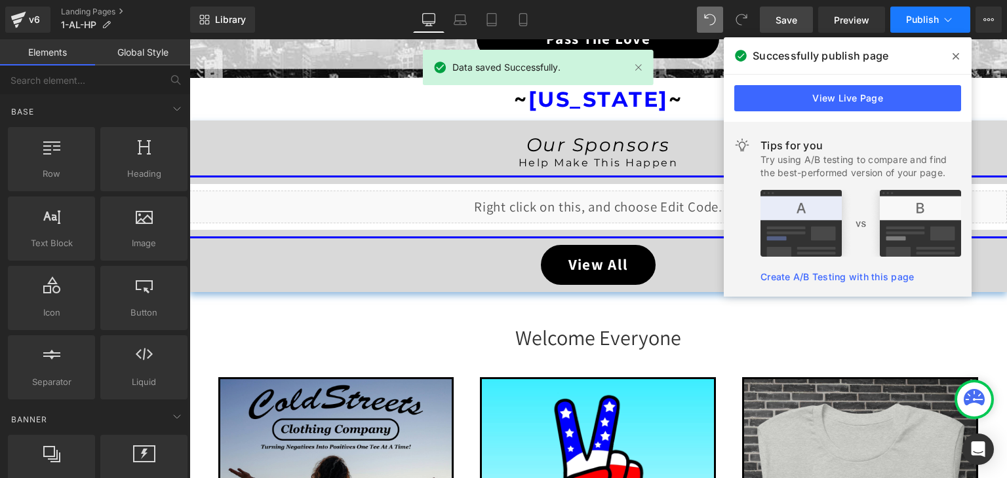
click at [947, 19] on icon at bounding box center [947, 19] width 13 height 13
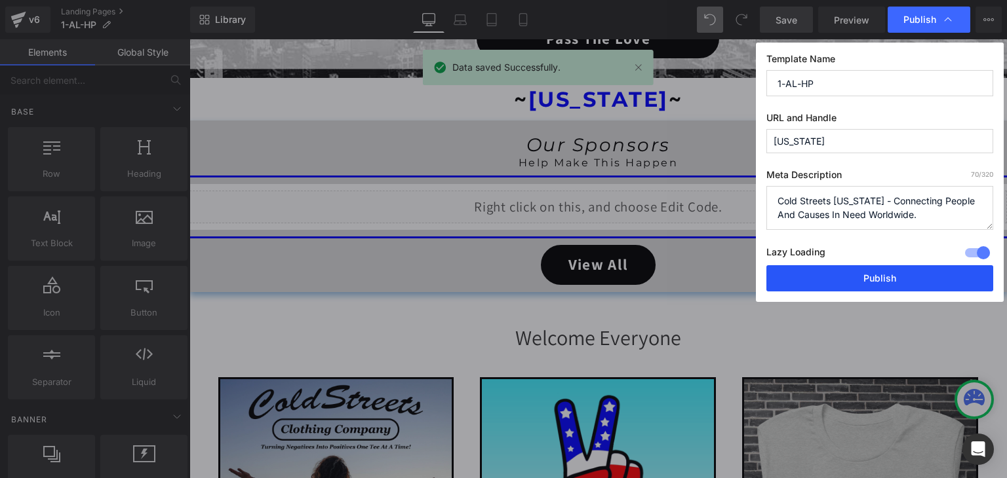
click at [889, 281] on button "Publish" at bounding box center [879, 278] width 227 height 26
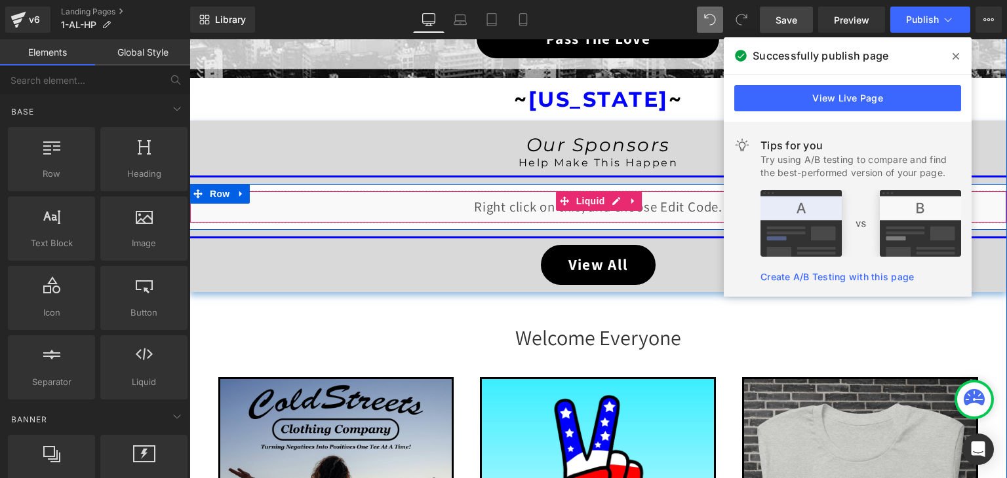
click at [608, 203] on div "Liquid" at bounding box center [597, 207] width 817 height 33
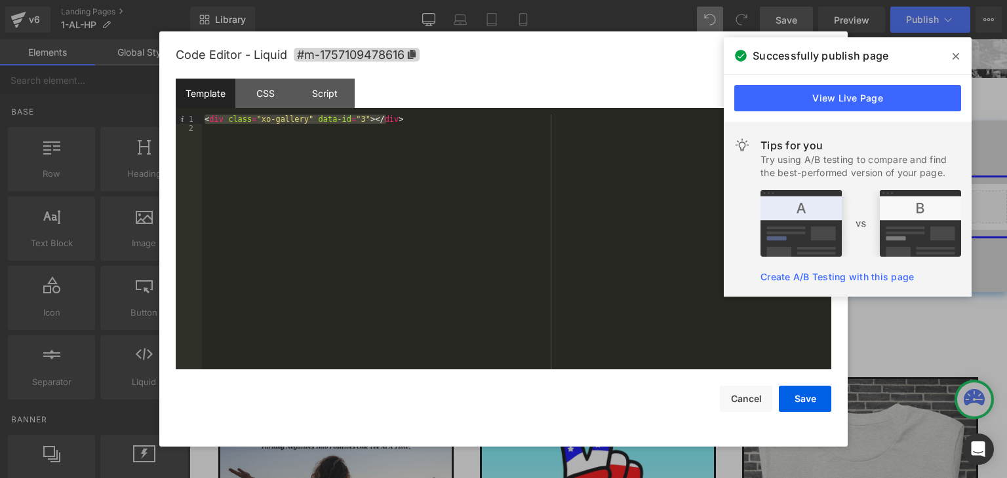
drag, startPoint x: 404, startPoint y: 119, endPoint x: 191, endPoint y: 111, distance: 212.5
click at [191, 111] on div "Template CSS Script Data 1 2 < div class = "xo-gallery" data-id = "3" > </ div …" at bounding box center [503, 224] width 655 height 291
drag, startPoint x: 232, startPoint y: 110, endPoint x: 223, endPoint y: 123, distance: 15.5
click at [269, 95] on div "CSS" at bounding box center [265, 93] width 60 height 29
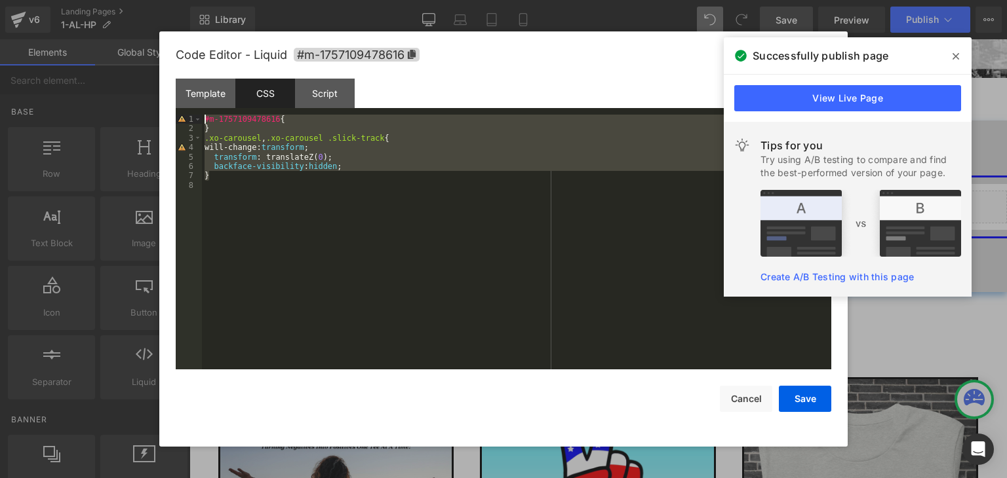
drag, startPoint x: 231, startPoint y: 178, endPoint x: 191, endPoint y: 119, distance: 70.9
click at [191, 119] on pre "1 2 3 4 5 6 7 8 #m-1757109478616 { } .xo-carousel , .xo-carousel .slick-track {…" at bounding box center [503, 242] width 655 height 255
click at [315, 91] on div "Script" at bounding box center [325, 93] width 60 height 29
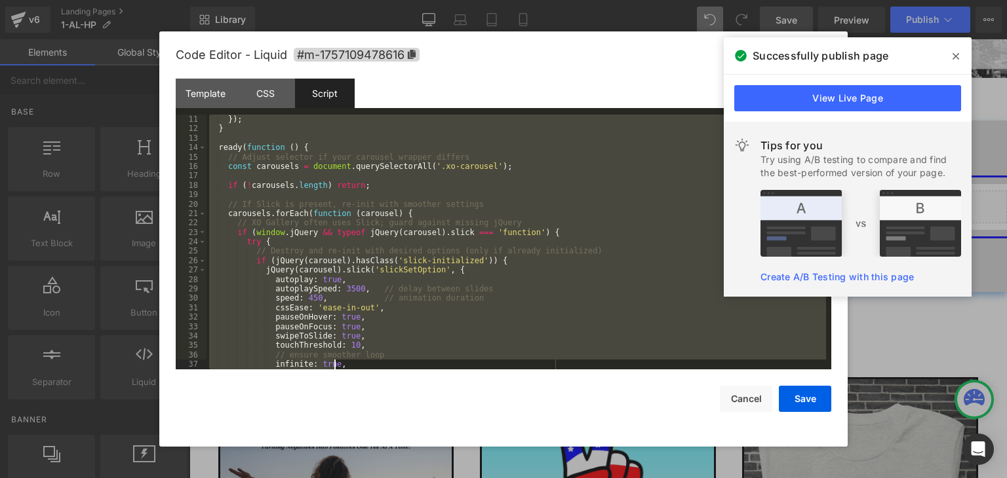
scroll to position [368, 0]
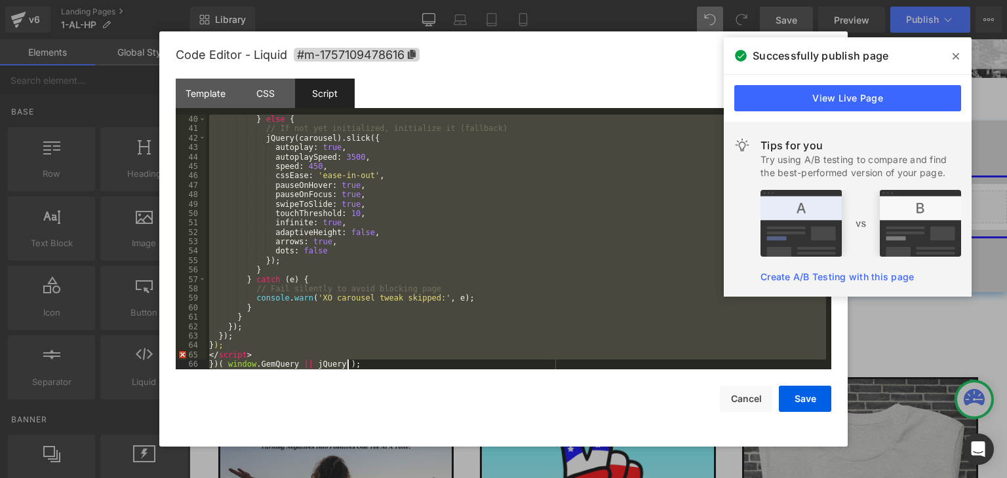
drag, startPoint x: 208, startPoint y: 119, endPoint x: 497, endPoint y: 452, distance: 440.5
click at [497, 452] on body "Liquid You are previewing how the will restyle your page. You can not edit Elem…" at bounding box center [503, 239] width 1007 height 478
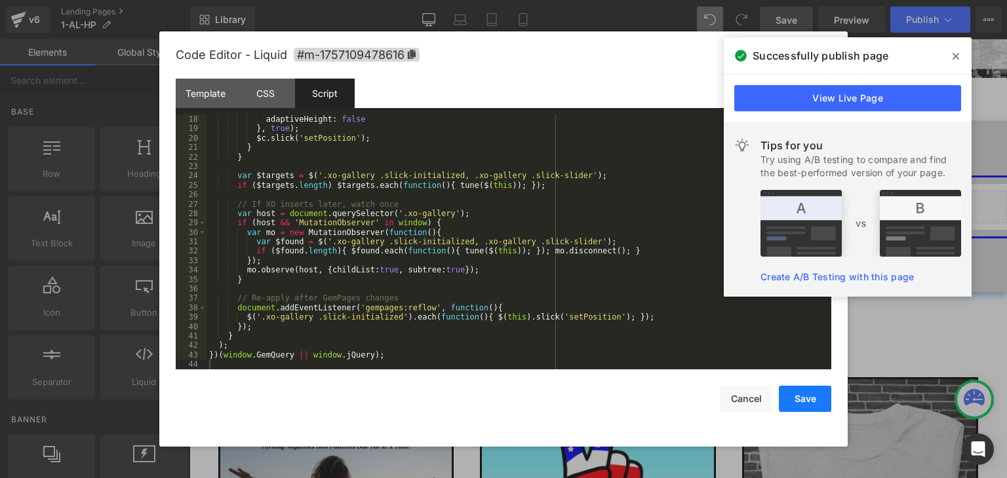
click at [793, 402] on button "Save" at bounding box center [805, 399] width 52 height 26
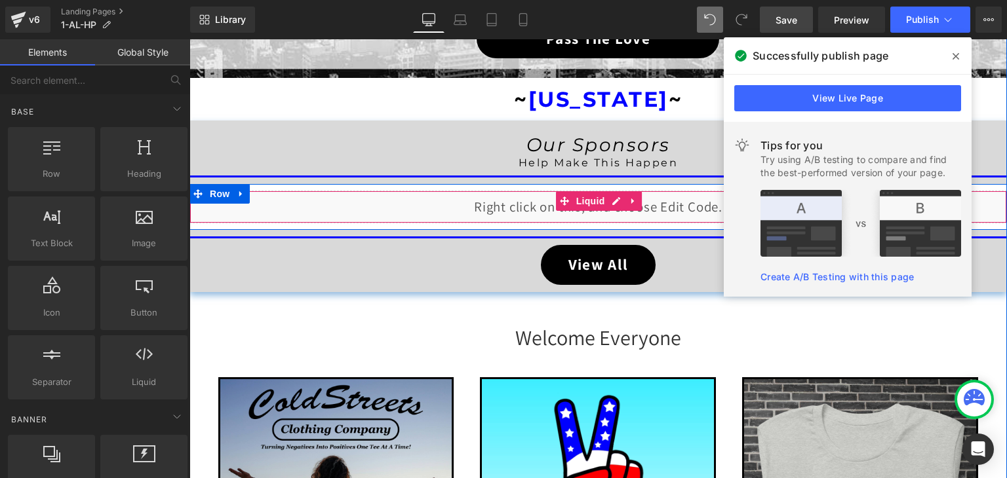
click at [607, 201] on div "Liquid" at bounding box center [597, 207] width 817 height 33
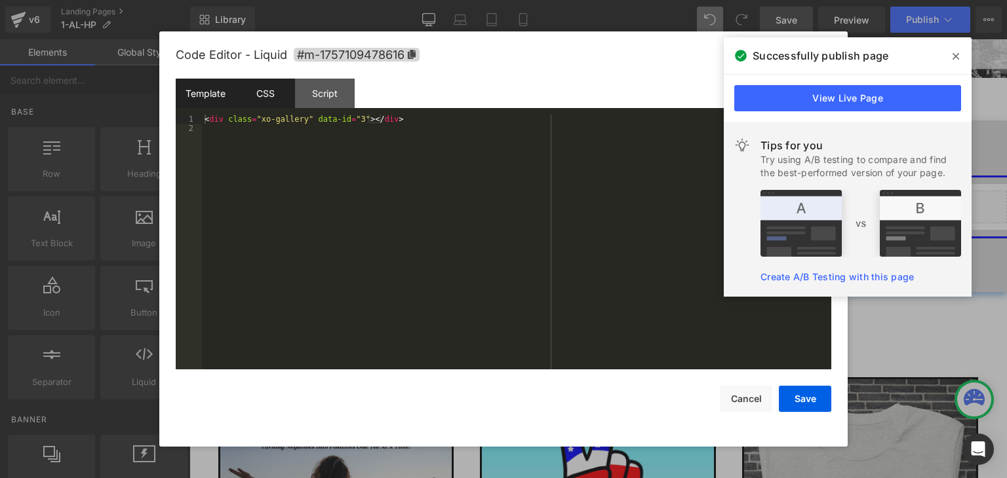
click at [269, 85] on div "CSS" at bounding box center [265, 93] width 60 height 29
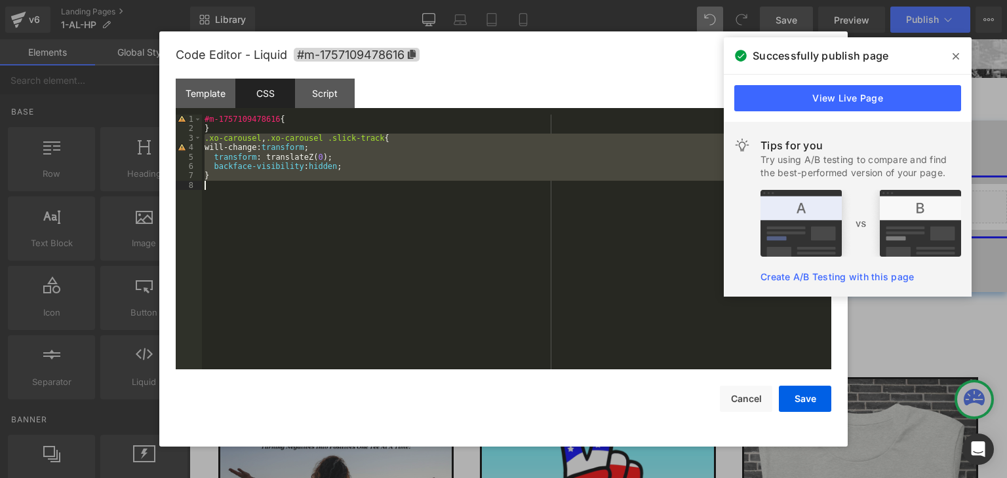
drag, startPoint x: 204, startPoint y: 140, endPoint x: 236, endPoint y: 202, distance: 69.8
click at [236, 202] on div "#m-1757109478616 { } .xo-carousel , .xo-carousel .slick-track { will-change: tr…" at bounding box center [516, 252] width 629 height 274
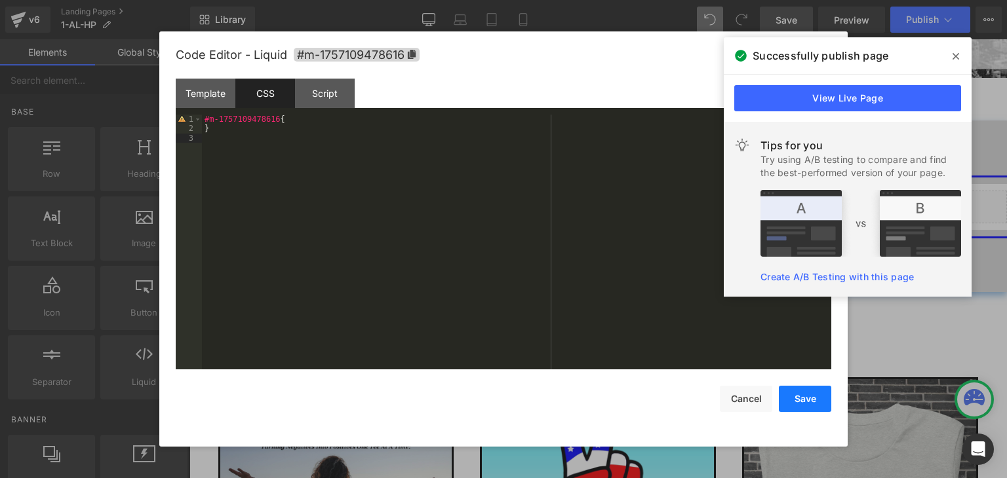
click at [804, 393] on button "Save" at bounding box center [805, 399] width 52 height 26
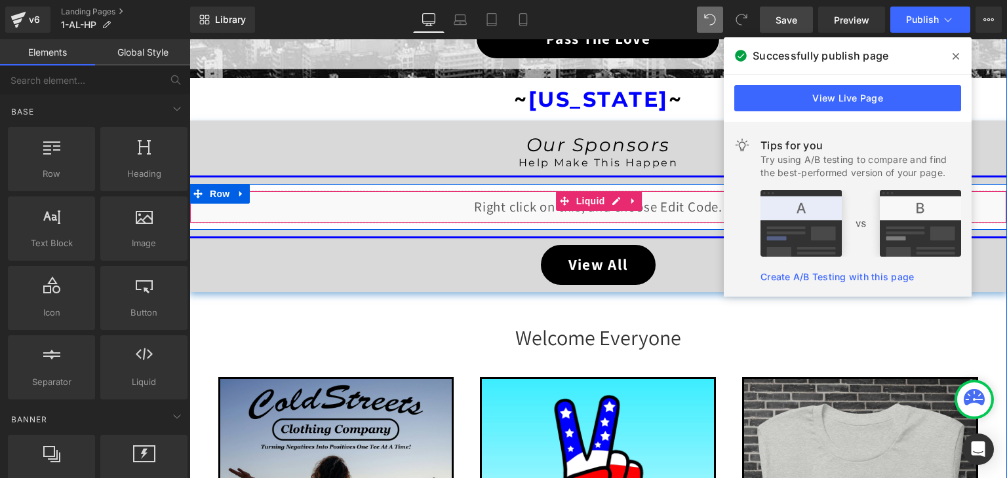
click at [616, 200] on div "Liquid" at bounding box center [597, 207] width 817 height 33
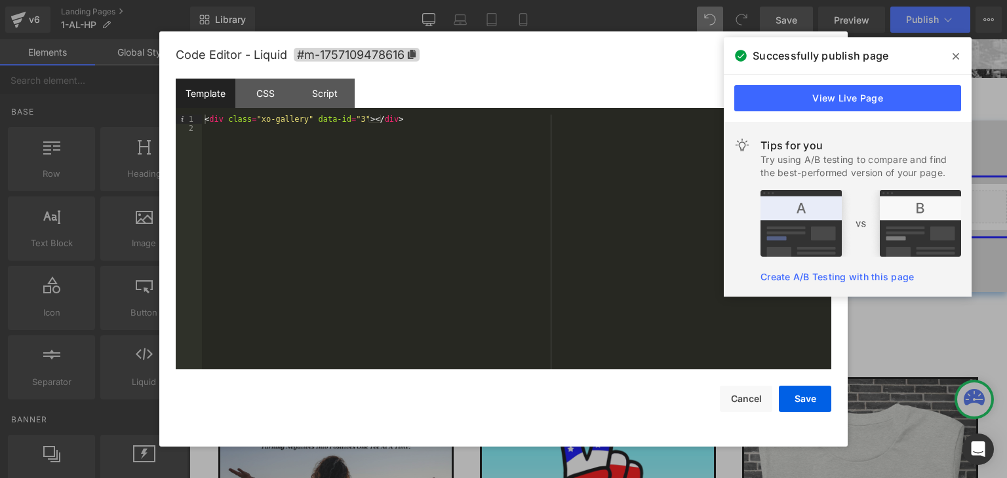
click at [200, 94] on div "Template" at bounding box center [206, 93] width 60 height 29
click at [262, 95] on div "CSS" at bounding box center [265, 93] width 60 height 29
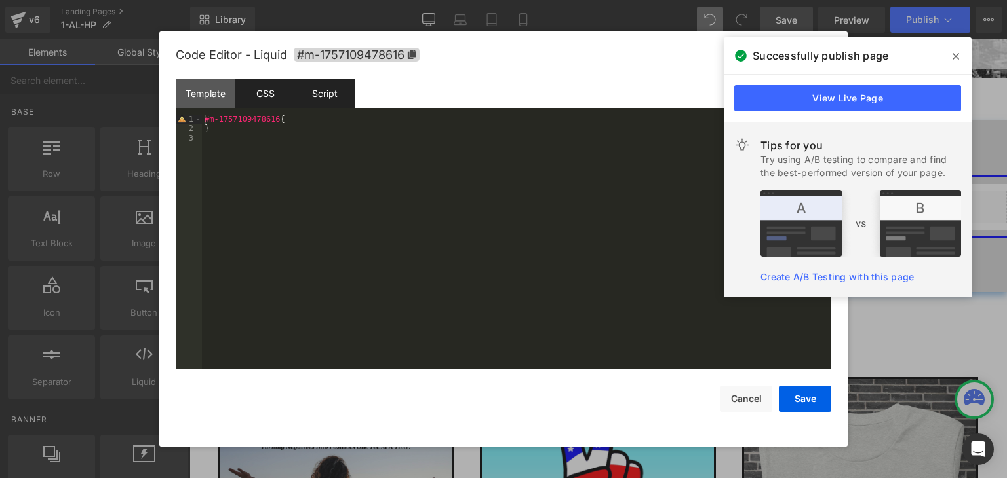
click at [316, 95] on div "Script" at bounding box center [325, 93] width 60 height 29
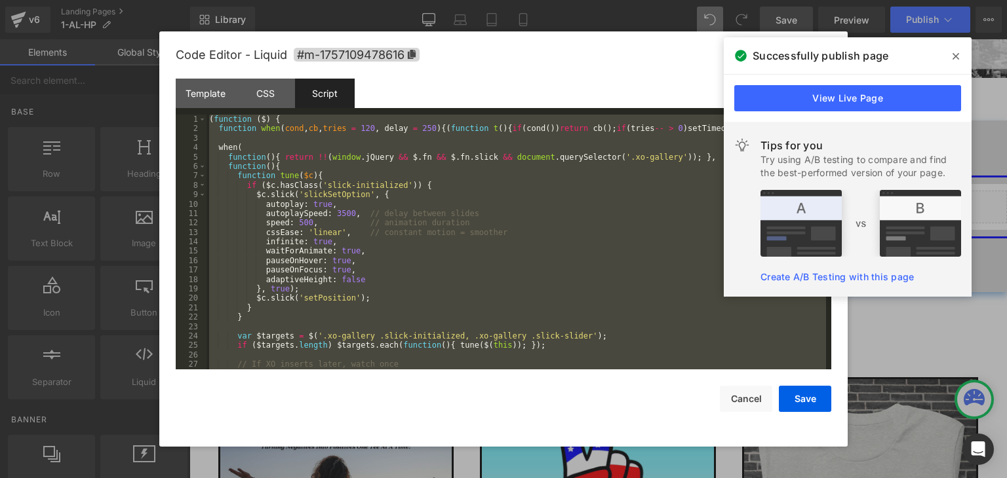
scroll to position [142, 0]
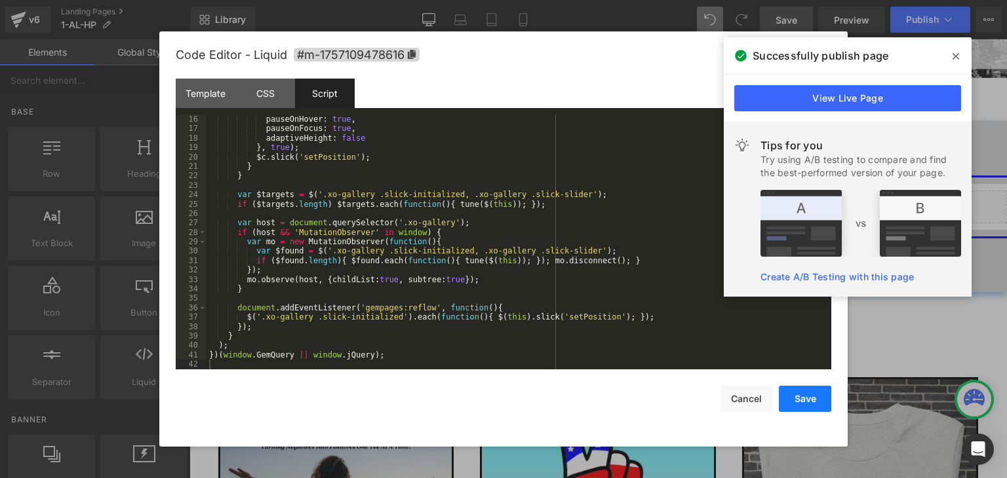
click at [815, 395] on button "Save" at bounding box center [805, 399] width 52 height 26
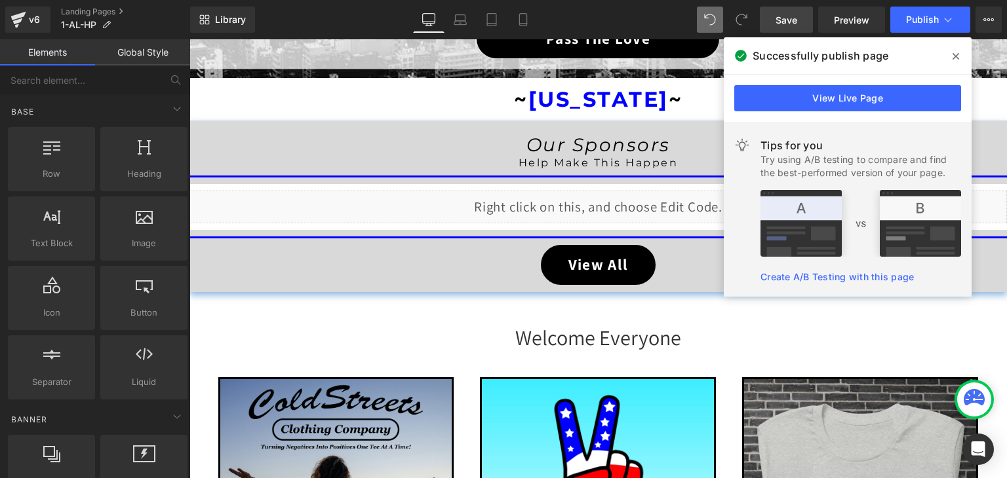
click at [793, 19] on span "Save" at bounding box center [786, 20] width 22 height 14
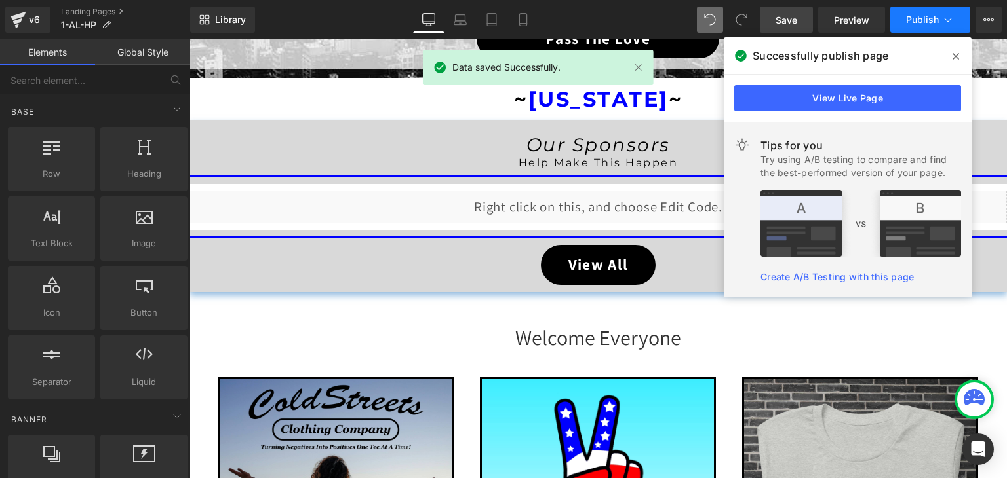
click at [946, 18] on icon at bounding box center [947, 19] width 13 height 13
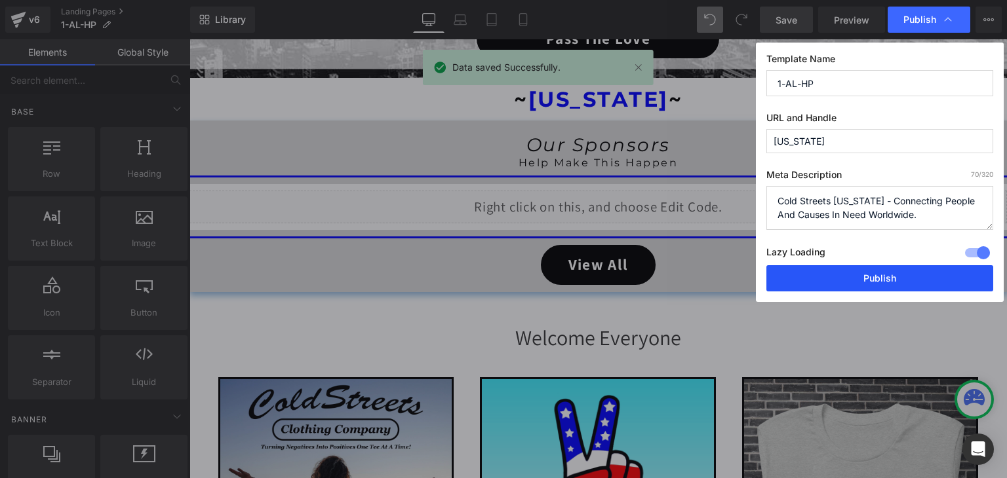
click at [886, 279] on button "Publish" at bounding box center [879, 278] width 227 height 26
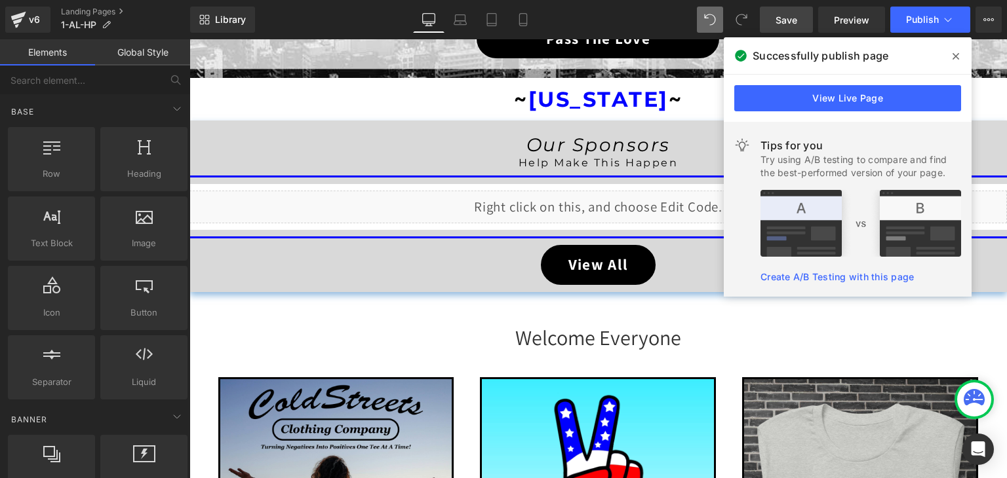
click at [953, 57] on icon at bounding box center [955, 56] width 7 height 10
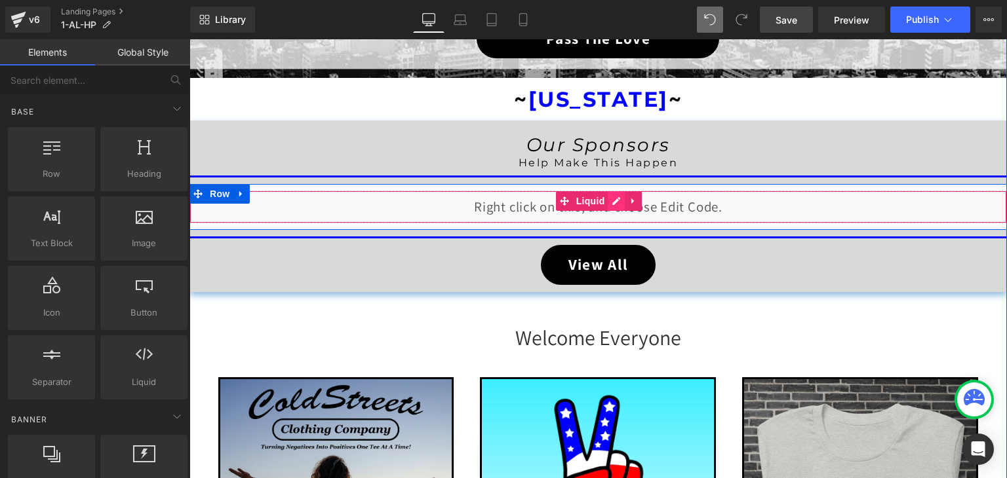
click at [611, 195] on div "Liquid" at bounding box center [597, 207] width 817 height 33
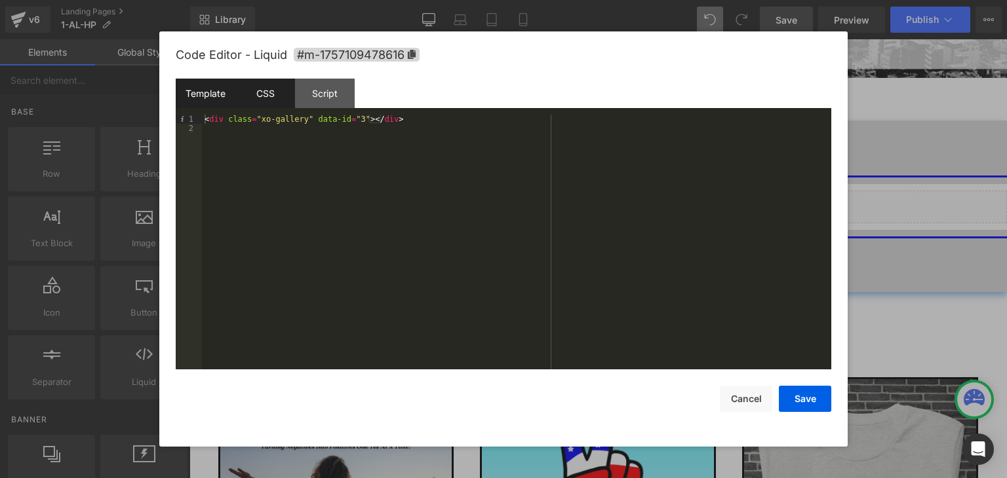
click at [254, 85] on div "CSS" at bounding box center [265, 93] width 60 height 29
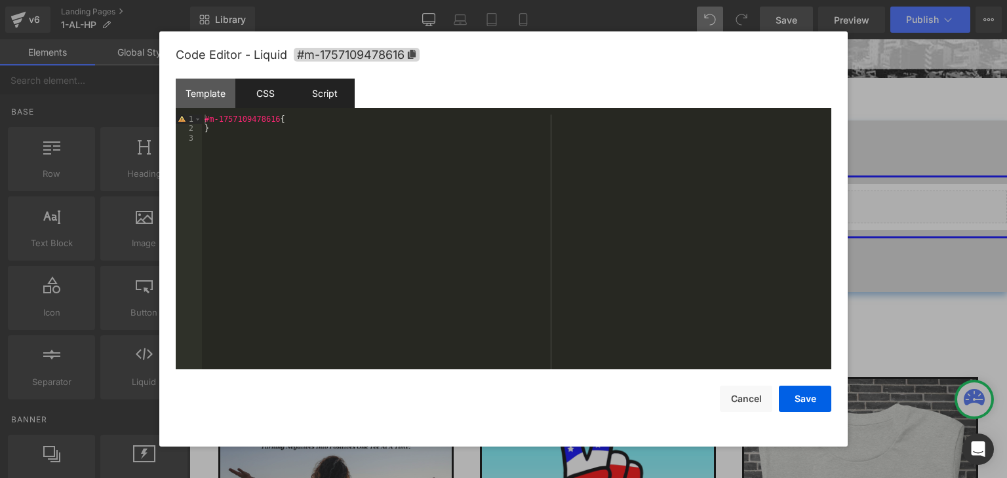
click at [330, 92] on div "Script" at bounding box center [325, 93] width 60 height 29
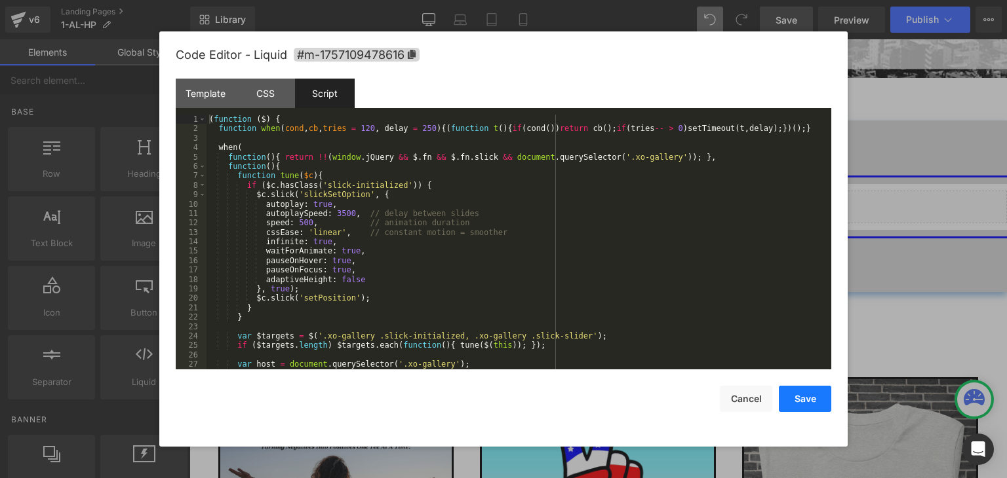
click at [810, 406] on button "Save" at bounding box center [805, 399] width 52 height 26
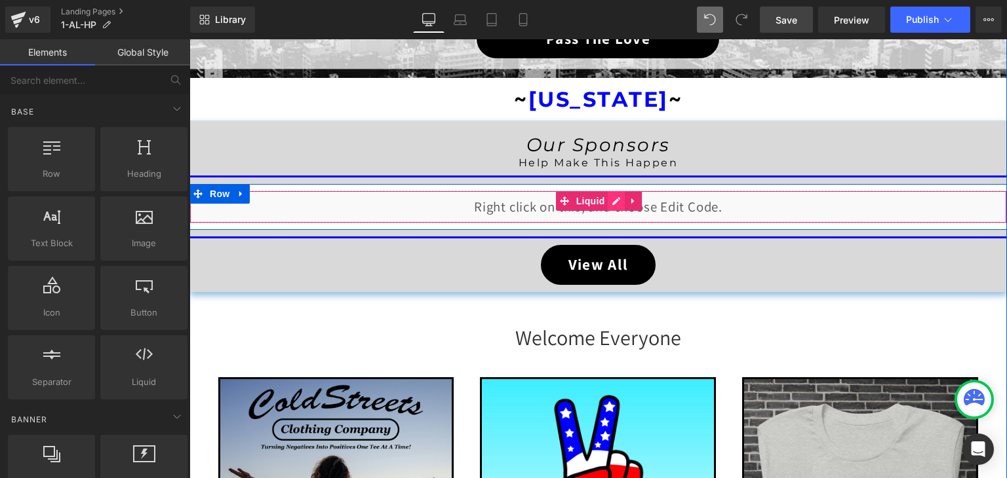
click at [609, 201] on div "Liquid" at bounding box center [597, 207] width 817 height 33
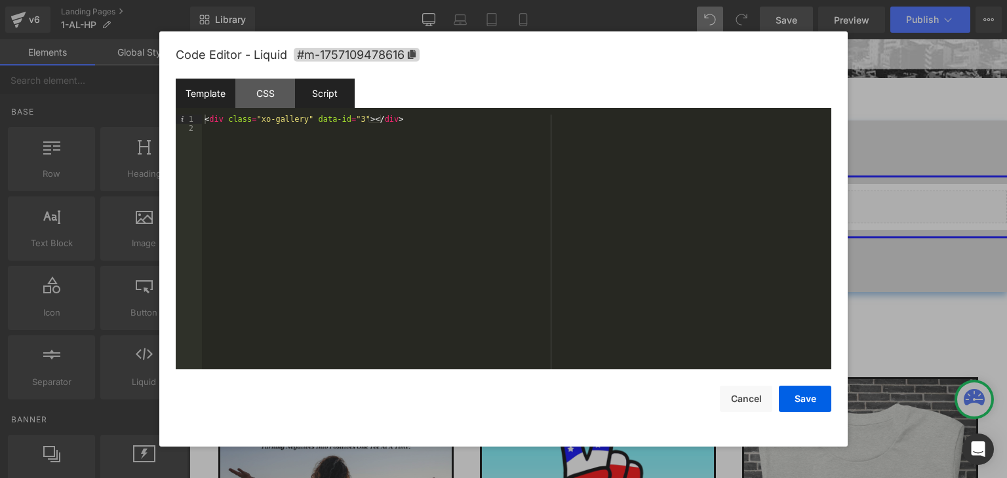
click at [324, 94] on div "Script" at bounding box center [325, 93] width 60 height 29
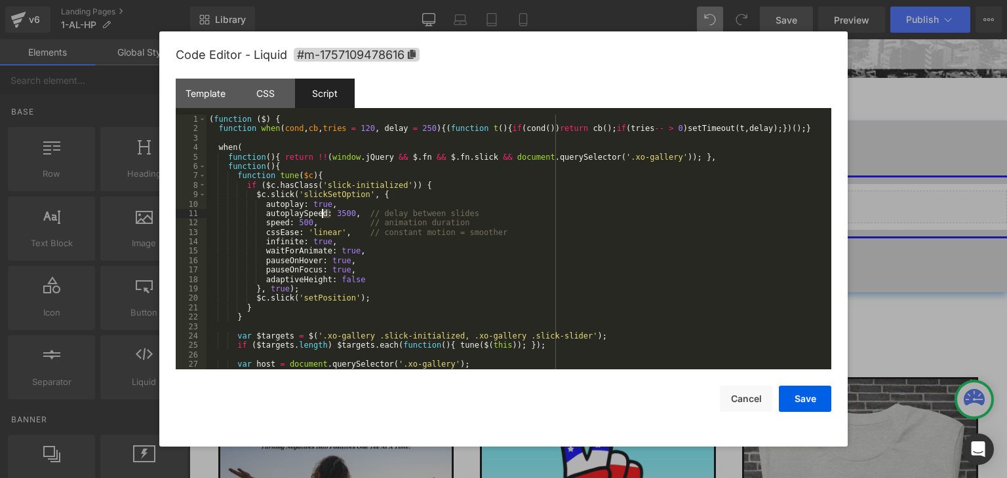
drag, startPoint x: 330, startPoint y: 214, endPoint x: 322, endPoint y: 214, distance: 7.9
click at [322, 214] on div "( function ( $ ) { function when ( cond , cb , tries = 120 , delay = 250 ) {( f…" at bounding box center [515, 252] width 619 height 274
click at [335, 216] on div "( function ( $ ) { function when ( cond , cb , tries = 120 , delay = 250 ) {( f…" at bounding box center [515, 252] width 619 height 274
click at [328, 214] on div "( function ( $ ) { function when ( cond , cb , tries = 120 , delay = 250 ) {( f…" at bounding box center [515, 252] width 619 height 274
click at [343, 214] on div "( function ( $ ) { function when ( cond , cb , tries = 120 , delay = 250 ) {( f…" at bounding box center [515, 252] width 619 height 274
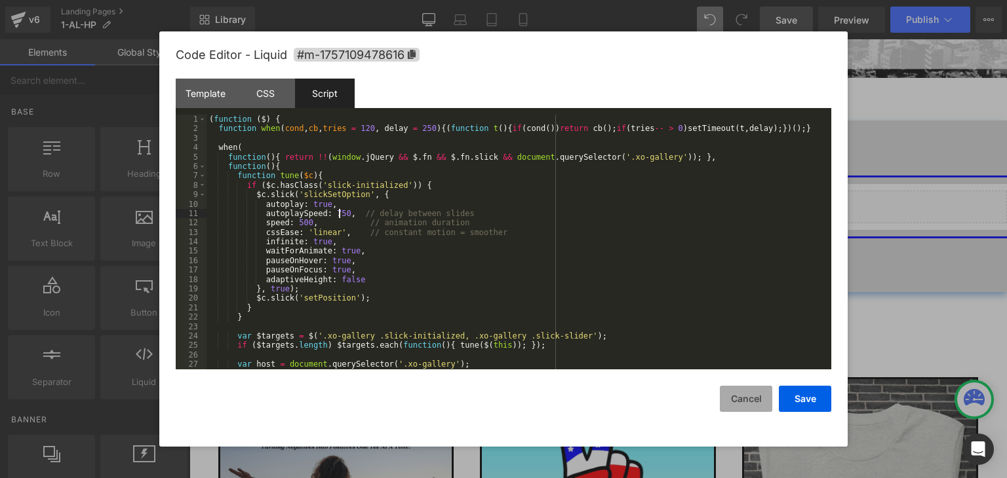
click at [736, 392] on button "Cancel" at bounding box center [746, 399] width 52 height 26
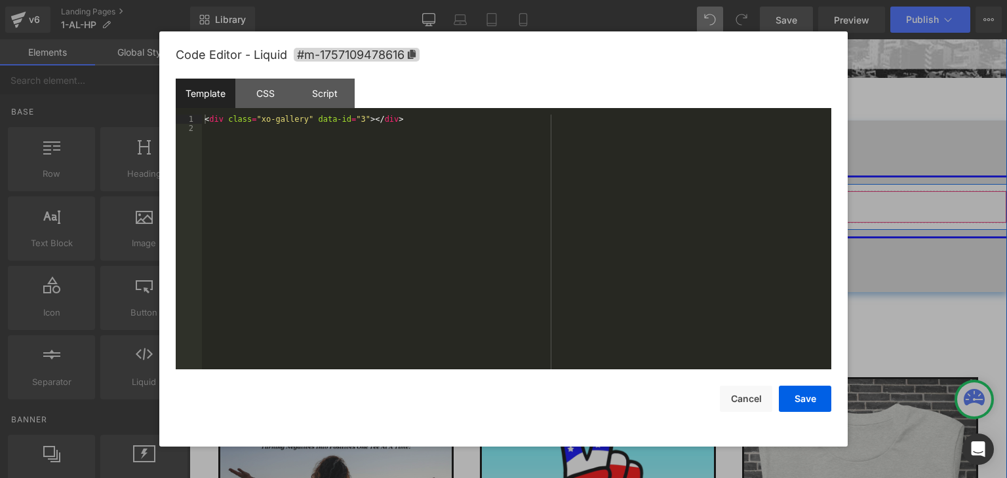
click at [609, 198] on div "Liquid" at bounding box center [597, 207] width 817 height 33
click at [319, 94] on div "Script" at bounding box center [325, 93] width 60 height 29
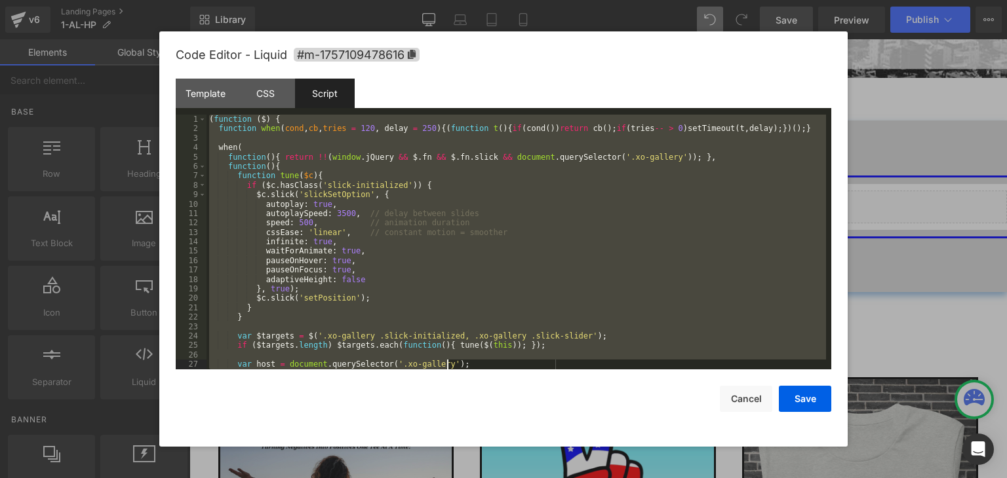
scroll to position [132, 0]
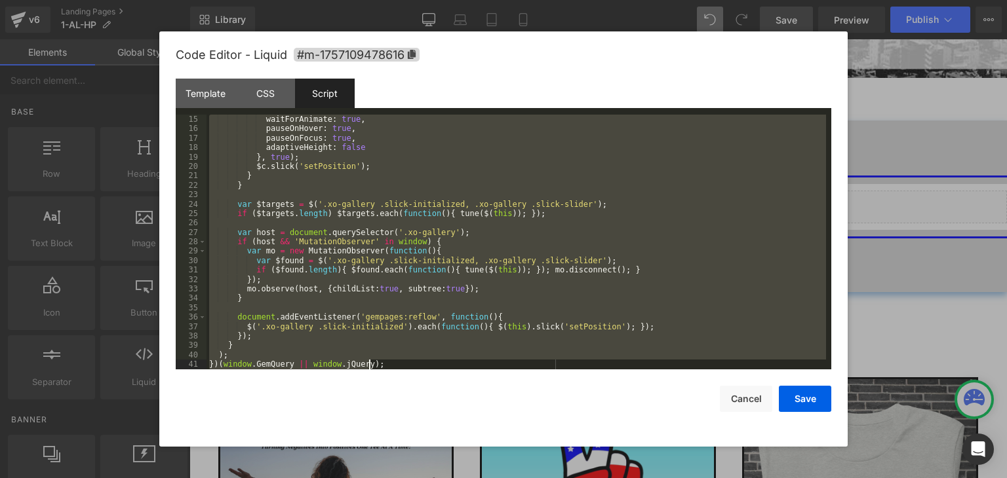
drag, startPoint x: 208, startPoint y: 123, endPoint x: 515, endPoint y: 438, distance: 440.3
click at [515, 438] on div "Code Editor - Liquid #m-1757109478616 Template CSS Script Data 1 2 < div class …" at bounding box center [503, 239] width 655 height 416
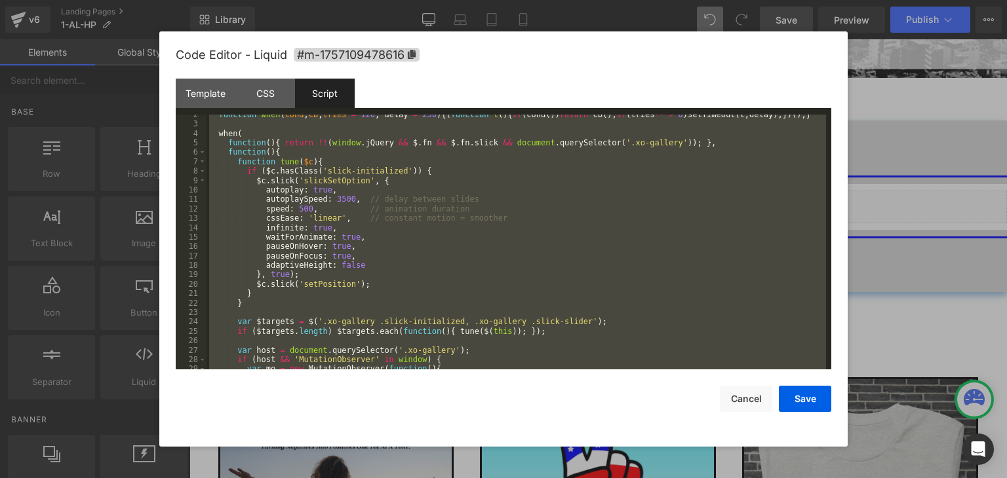
scroll to position [0, 0]
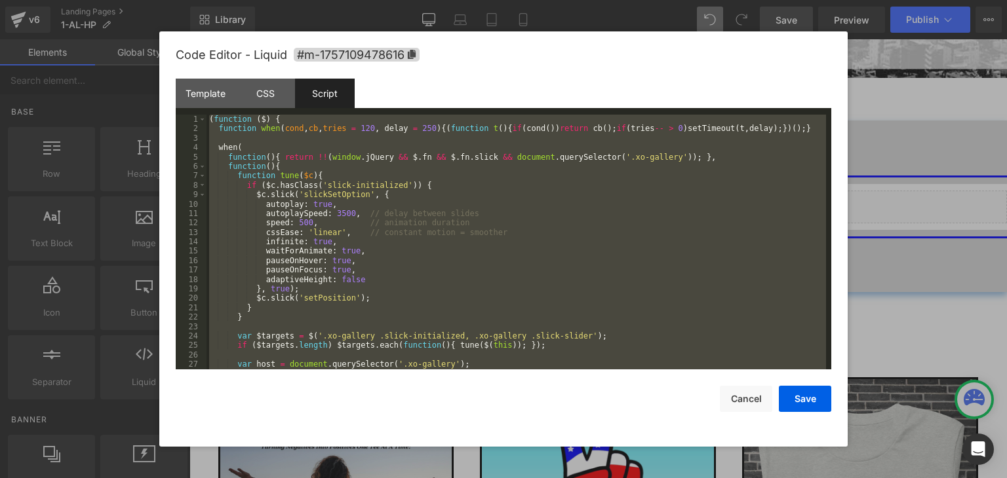
click at [334, 92] on div "Script" at bounding box center [325, 93] width 60 height 29
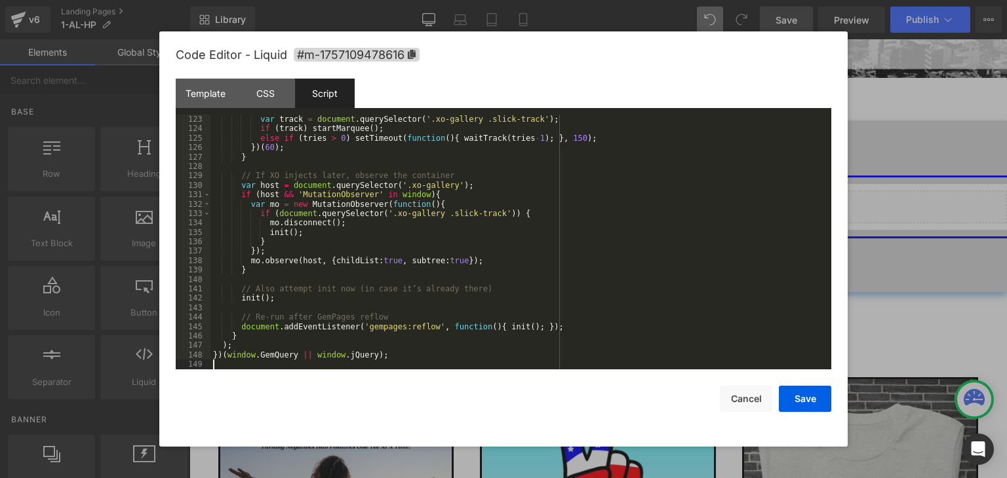
scroll to position [1151, 0]
click at [797, 399] on button "Save" at bounding box center [805, 399] width 52 height 26
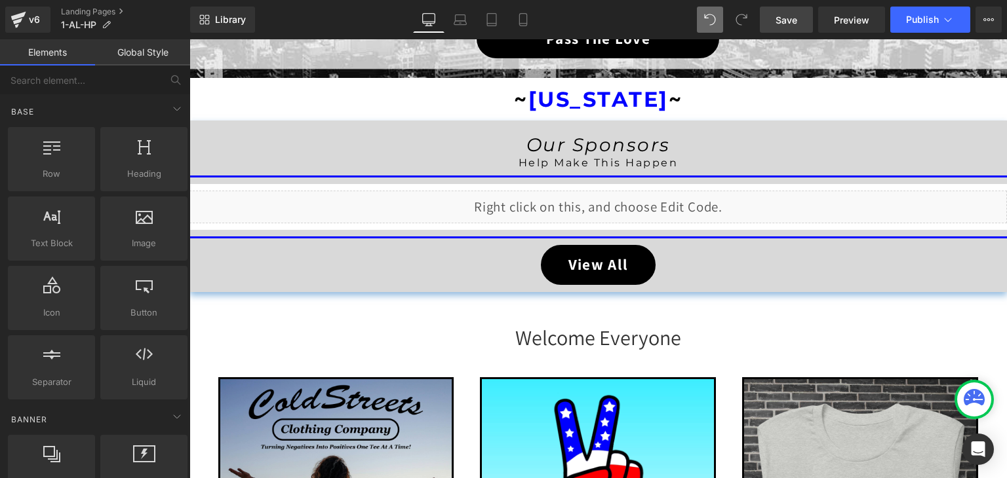
click at [797, 20] on span "Save" at bounding box center [786, 20] width 22 height 14
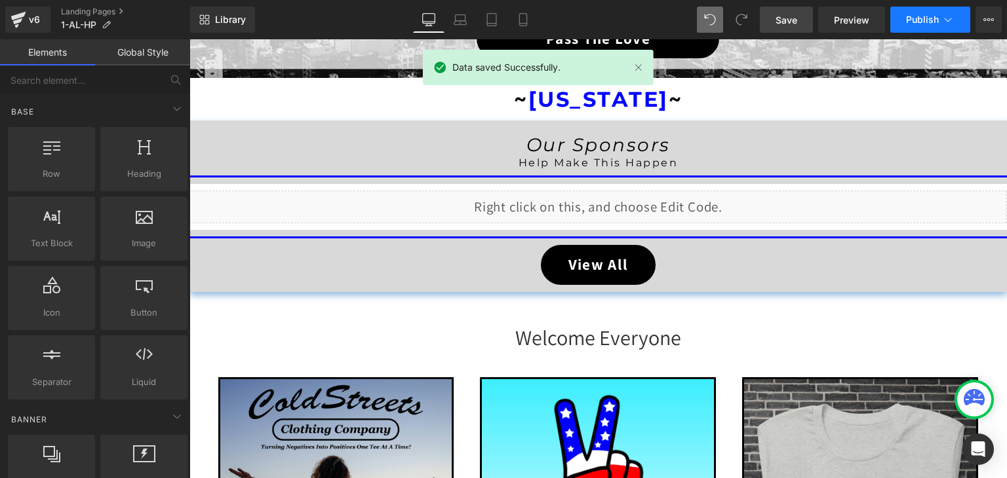
click at [958, 17] on button "Publish" at bounding box center [930, 20] width 80 height 26
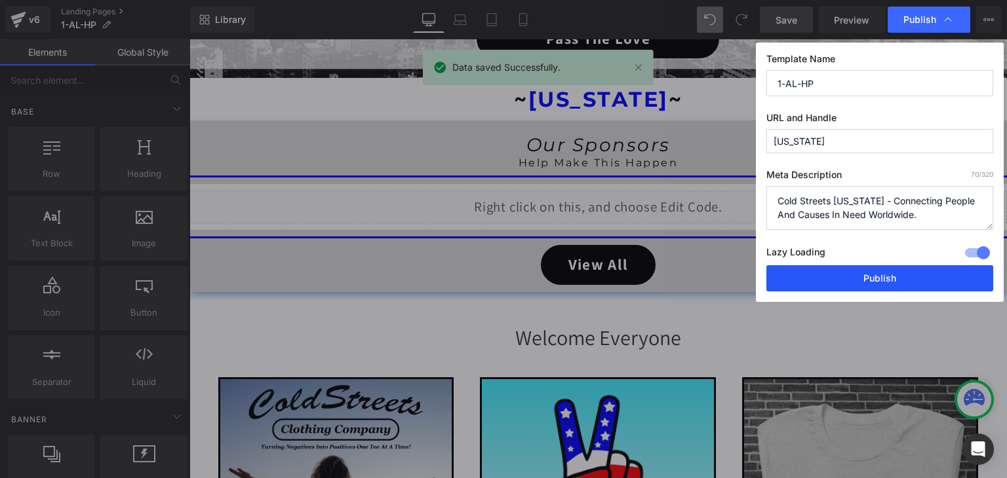
click at [910, 276] on button "Publish" at bounding box center [879, 278] width 227 height 26
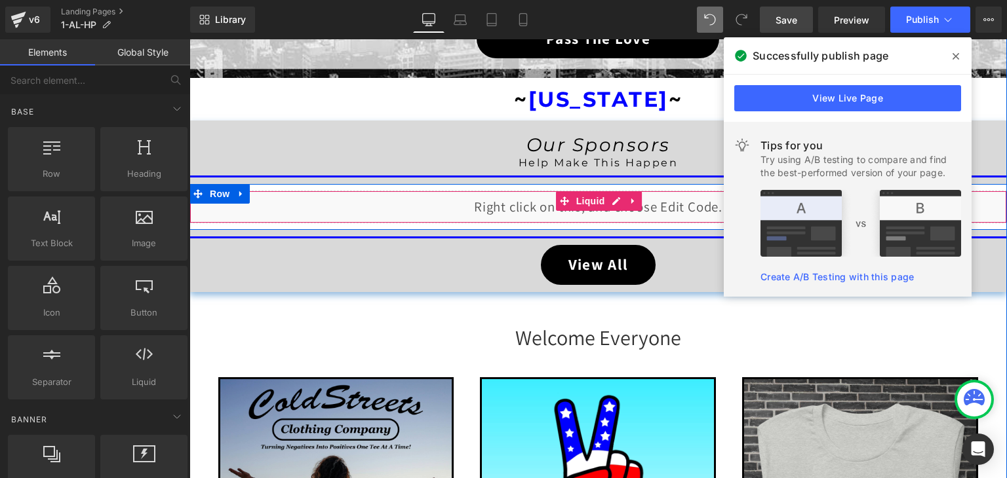
click at [611, 205] on div "Liquid" at bounding box center [597, 207] width 817 height 33
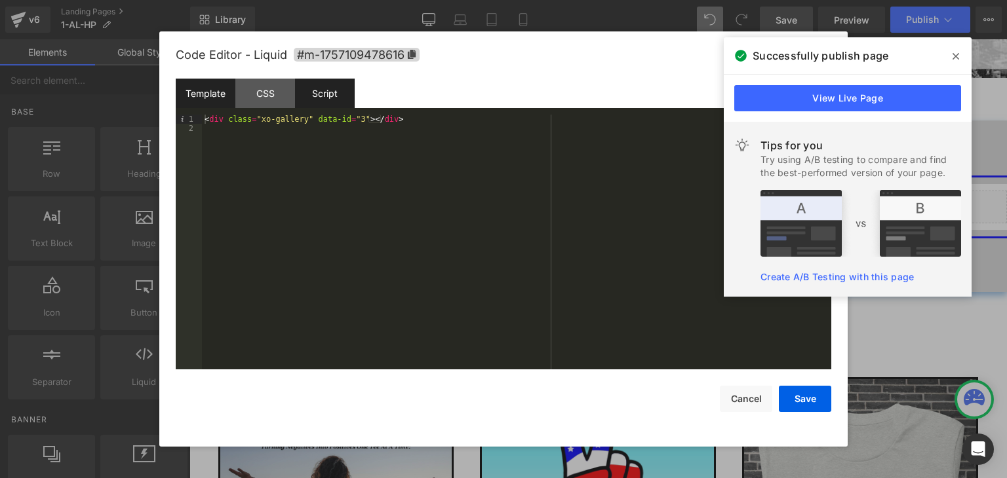
click at [337, 92] on div "Script" at bounding box center [325, 93] width 60 height 29
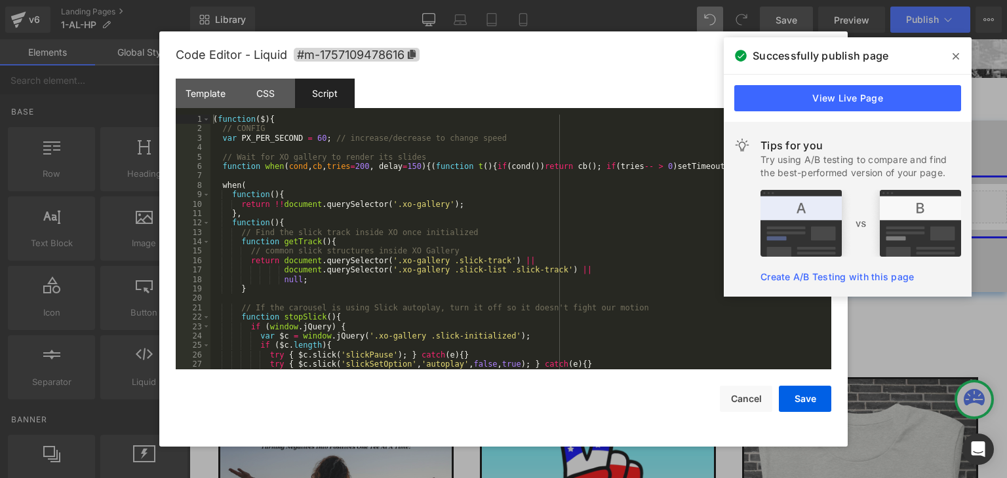
click at [946, 54] on span at bounding box center [955, 56] width 21 height 21
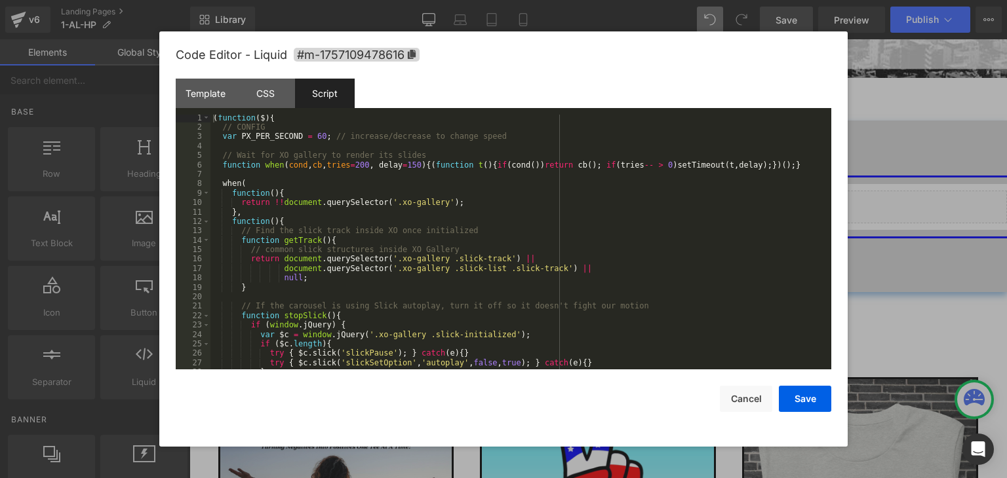
scroll to position [1, 0]
click at [400, 166] on div "( function ( $ ) { // CONFIG var PX_PER_SECOND = 60 ; // increase/decrease to c…" at bounding box center [517, 250] width 615 height 274
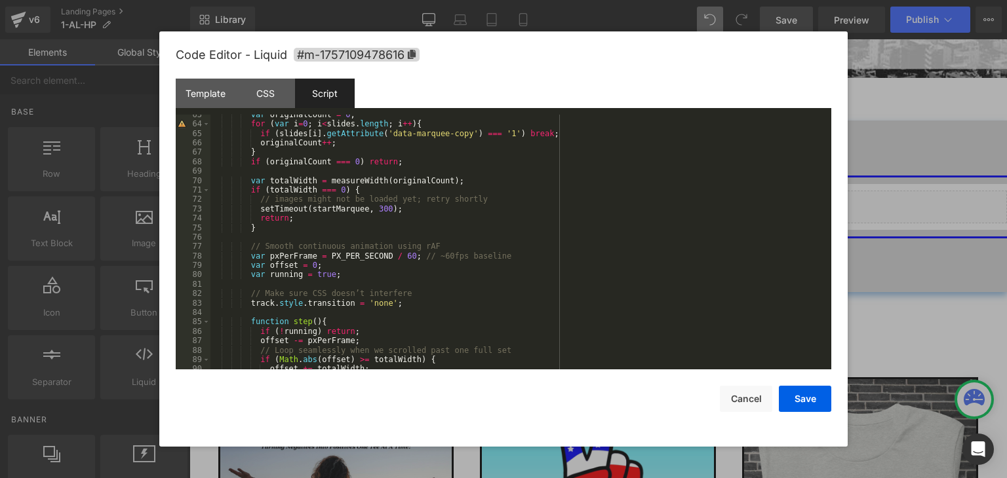
scroll to position [590, 0]
drag, startPoint x: 399, startPoint y: 255, endPoint x: 389, endPoint y: 255, distance: 9.2
click at [389, 255] on div "var originalCount = 0 ; for ( var i = 0 ; i < slides . length ; i ++ ) { if ( s…" at bounding box center [517, 247] width 615 height 274
click at [807, 406] on button "Save" at bounding box center [805, 399] width 52 height 26
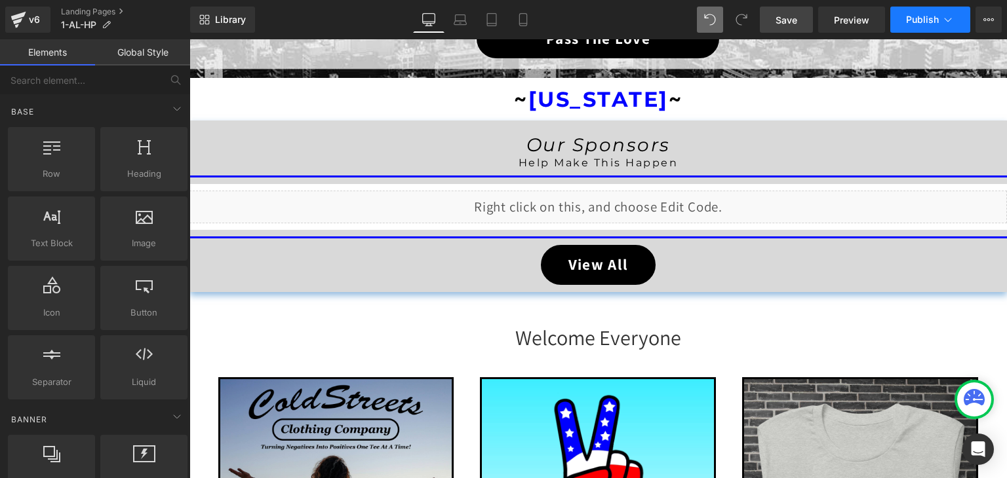
click at [937, 14] on span "Publish" at bounding box center [922, 19] width 33 height 10
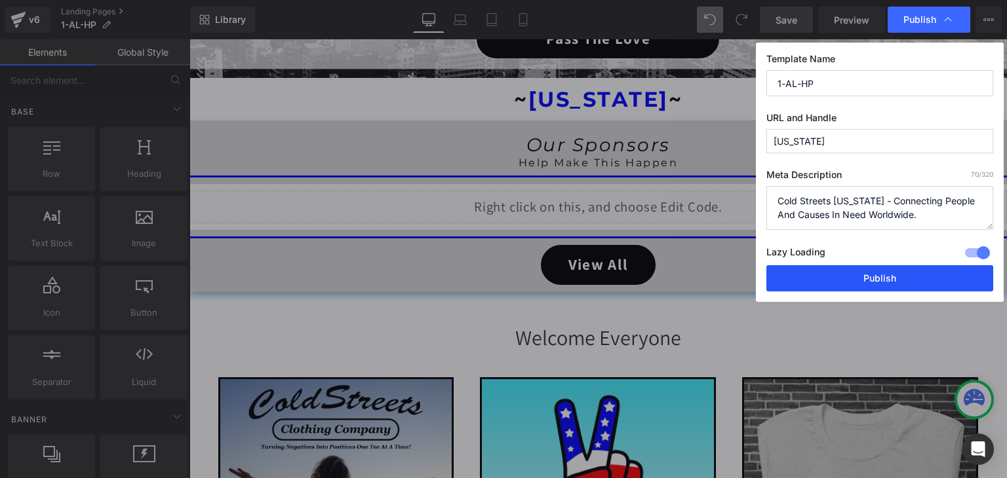
click at [894, 271] on button "Publish" at bounding box center [879, 278] width 227 height 26
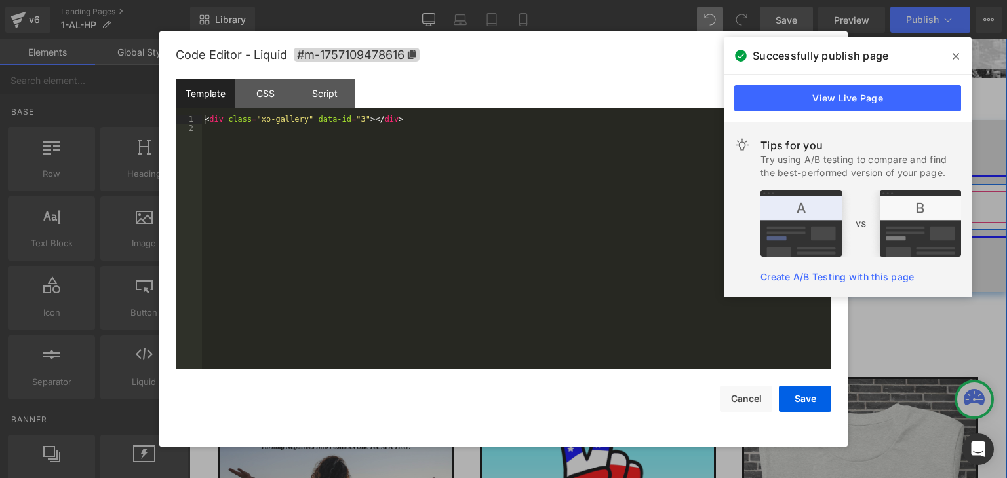
click at [611, 201] on div "Liquid" at bounding box center [597, 207] width 817 height 33
click at [333, 103] on div "Script" at bounding box center [325, 93] width 60 height 29
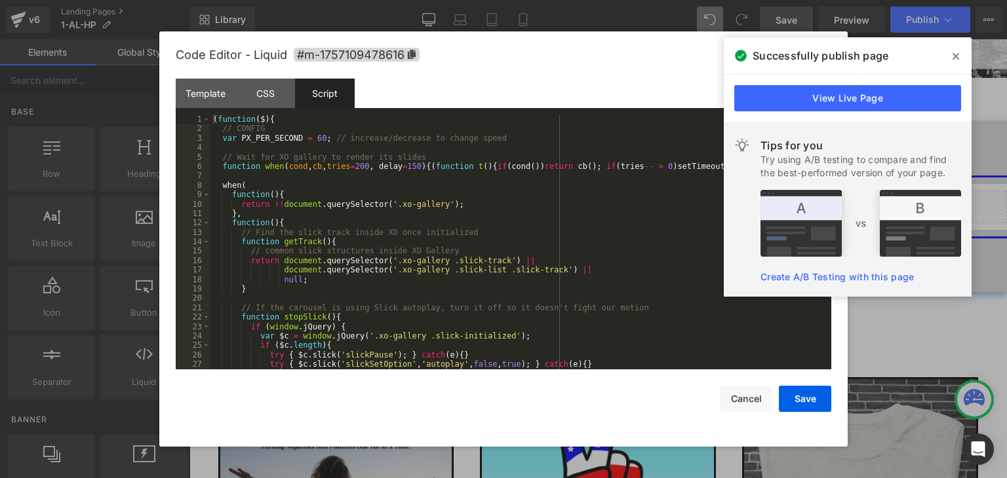
click at [958, 52] on icon at bounding box center [955, 56] width 7 height 10
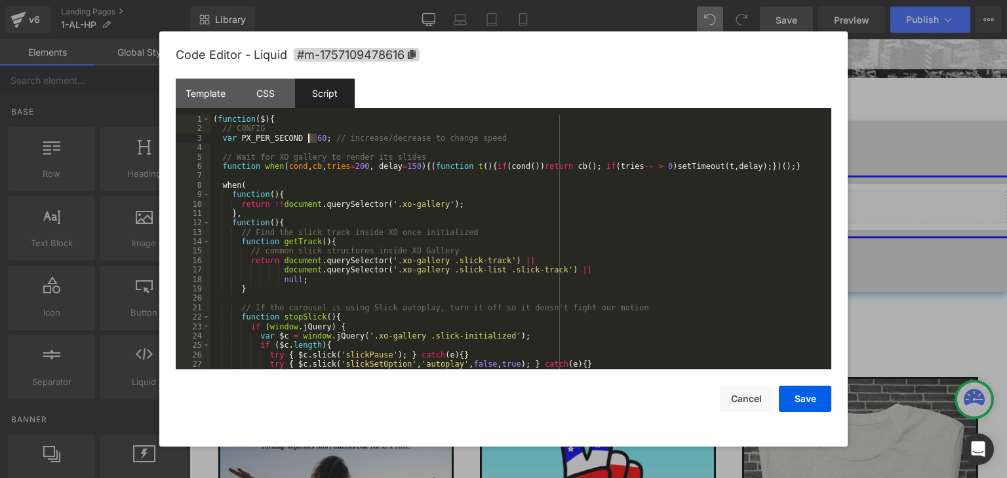
drag, startPoint x: 317, startPoint y: 138, endPoint x: 309, endPoint y: 137, distance: 7.2
click at [309, 137] on div "( function ( $ ) { // CONFIG var PX_PER_SECOND = 60 ; // increase/decrease to c…" at bounding box center [517, 252] width 615 height 274
click at [792, 401] on button "Save" at bounding box center [805, 399] width 52 height 26
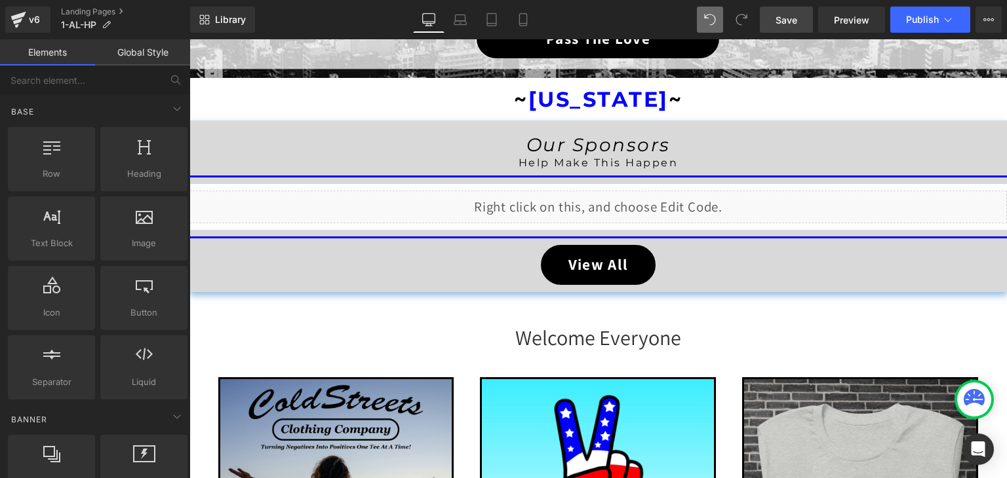
click at [792, 24] on span "Save" at bounding box center [786, 20] width 22 height 14
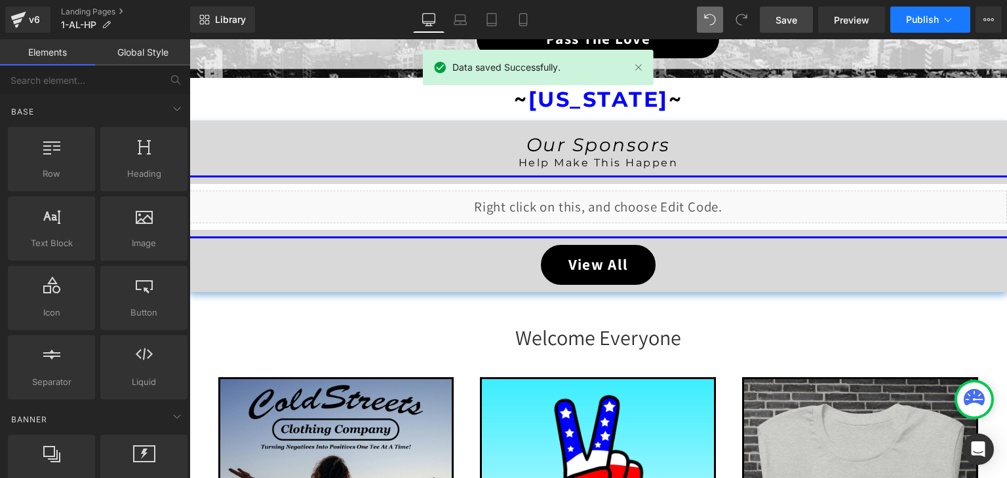
click at [944, 19] on icon at bounding box center [947, 19] width 13 height 13
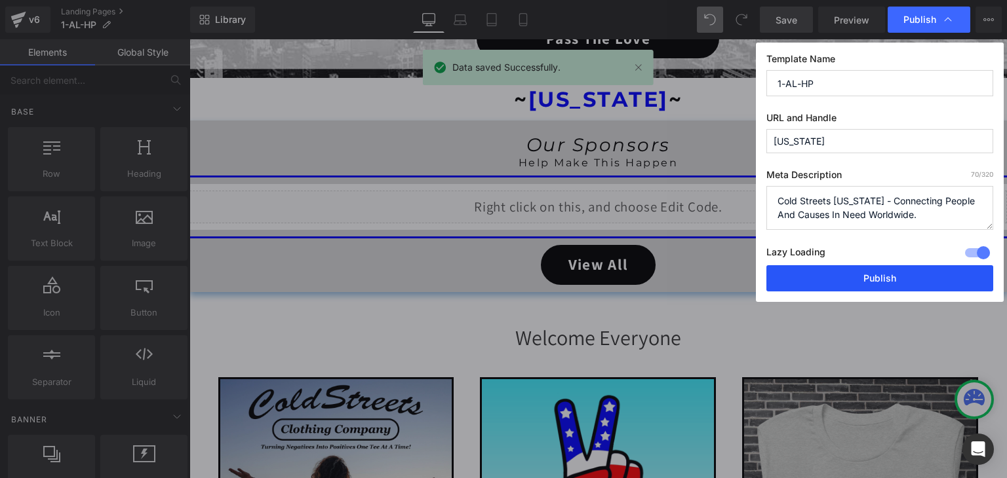
click at [899, 272] on button "Publish" at bounding box center [879, 278] width 227 height 26
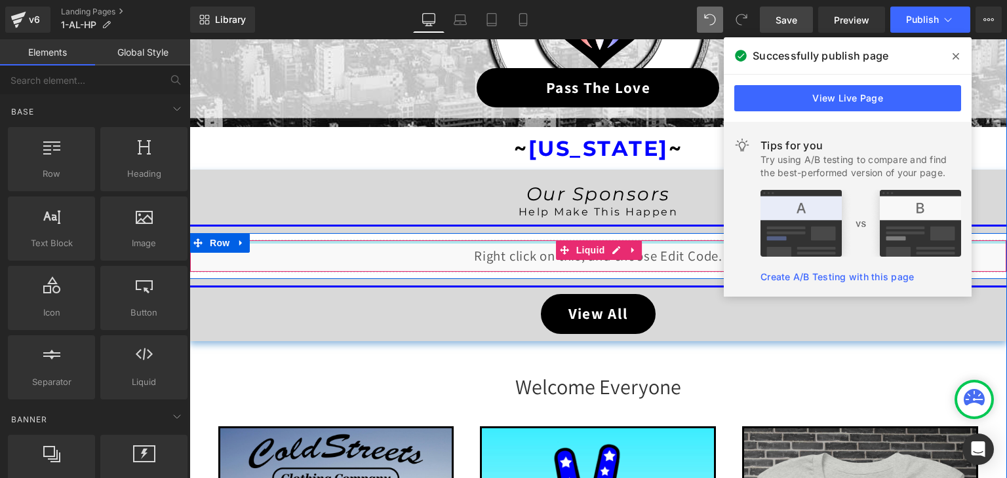
scroll to position [165, 0]
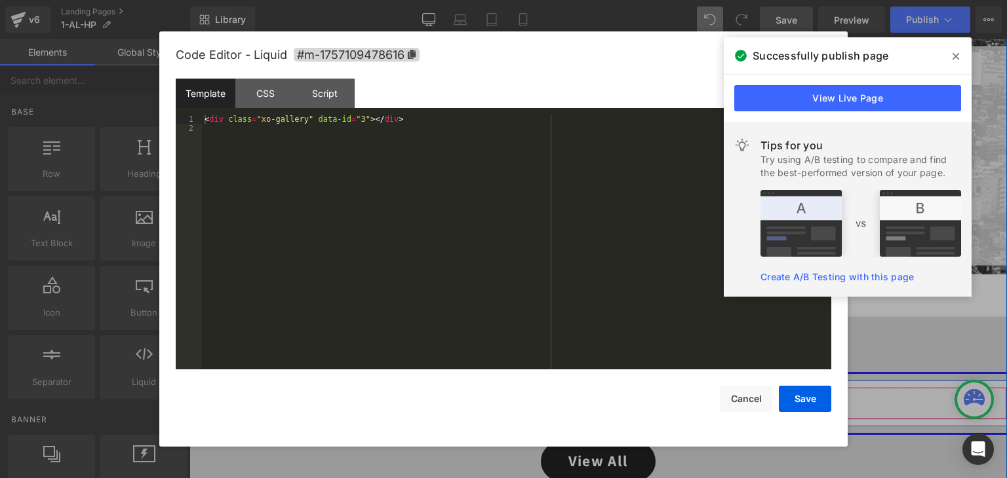
click at [604, 397] on div "Liquid" at bounding box center [597, 403] width 817 height 33
click at [281, 91] on div "CSS" at bounding box center [265, 93] width 60 height 29
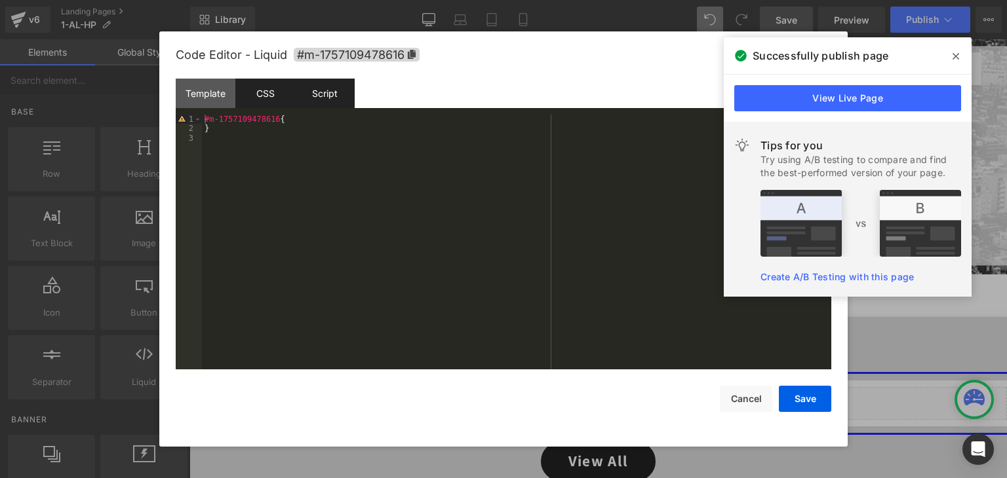
click at [324, 93] on div "Script" at bounding box center [325, 93] width 60 height 29
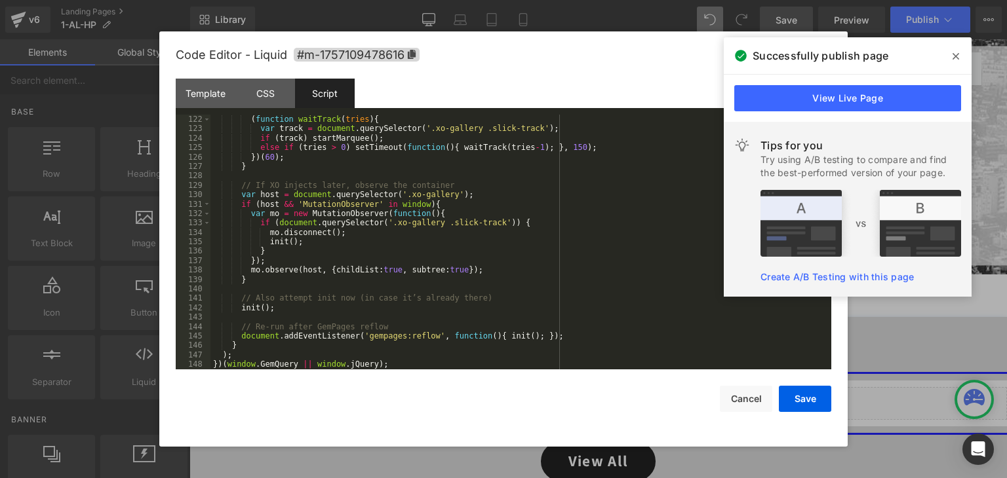
scroll to position [1142, 0]
click at [201, 82] on div "Template" at bounding box center [206, 93] width 60 height 29
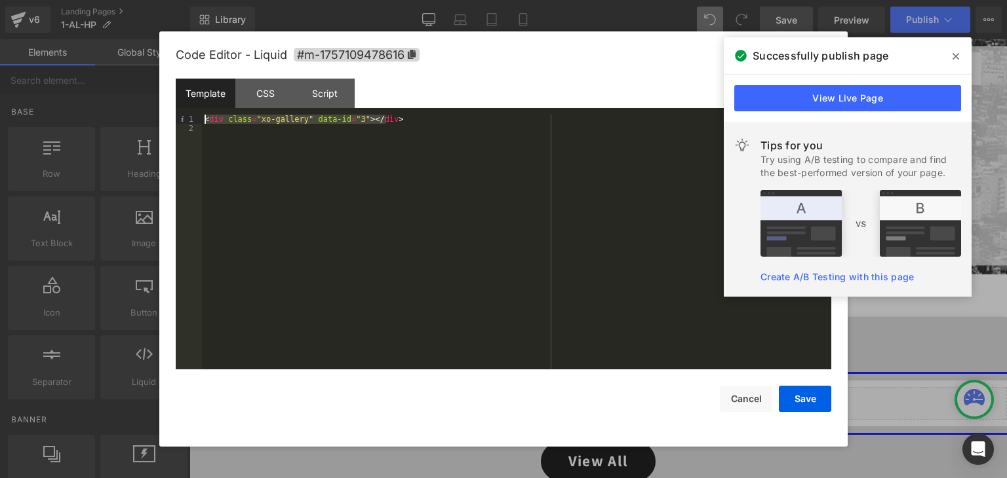
drag, startPoint x: 395, startPoint y: 121, endPoint x: 202, endPoint y: 124, distance: 192.7
click at [202, 124] on div "< div class = "xo-gallery" data-id = "3" > </ div >" at bounding box center [516, 252] width 629 height 274
click at [741, 397] on button "Cancel" at bounding box center [746, 399] width 52 height 26
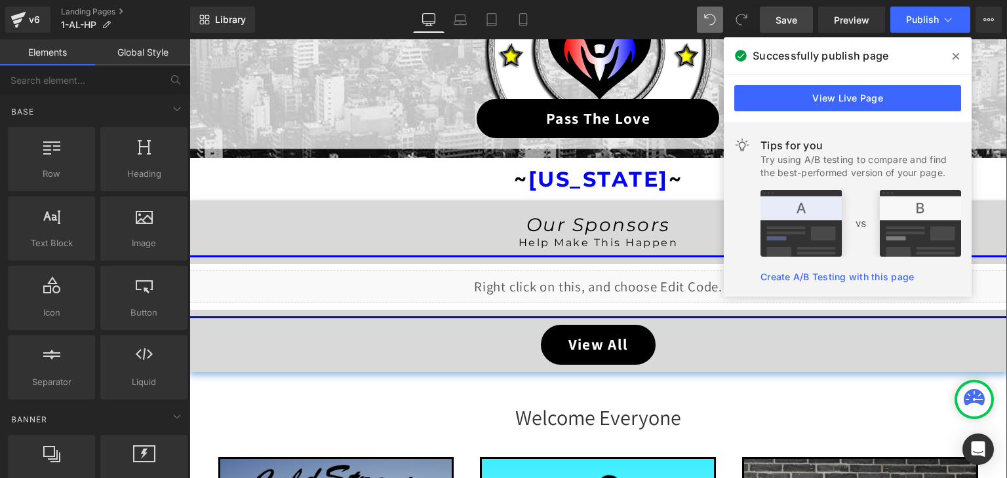
scroll to position [296, 0]
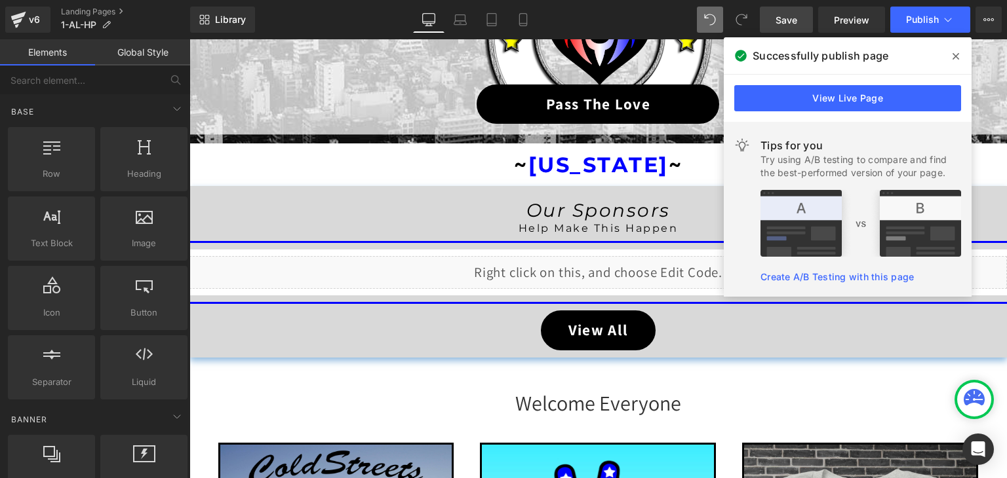
click at [957, 55] on icon at bounding box center [955, 56] width 7 height 7
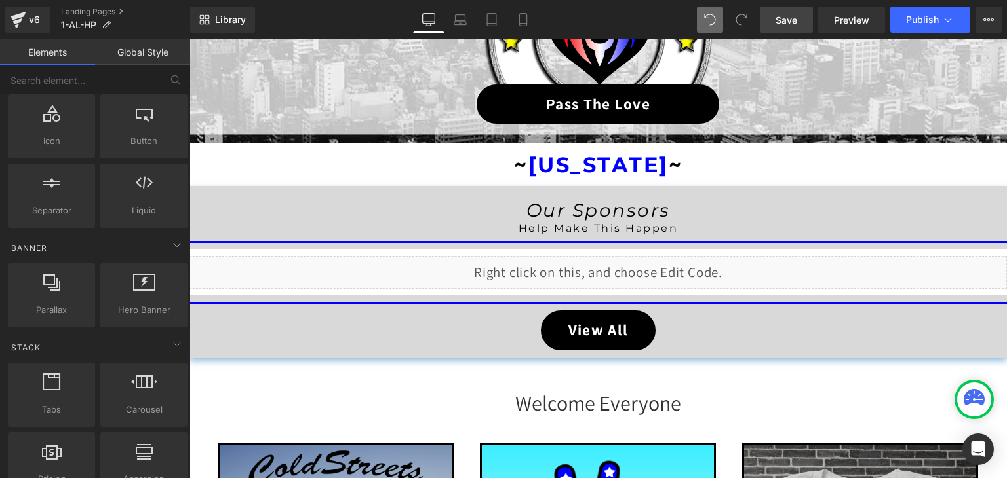
scroll to position [197, 0]
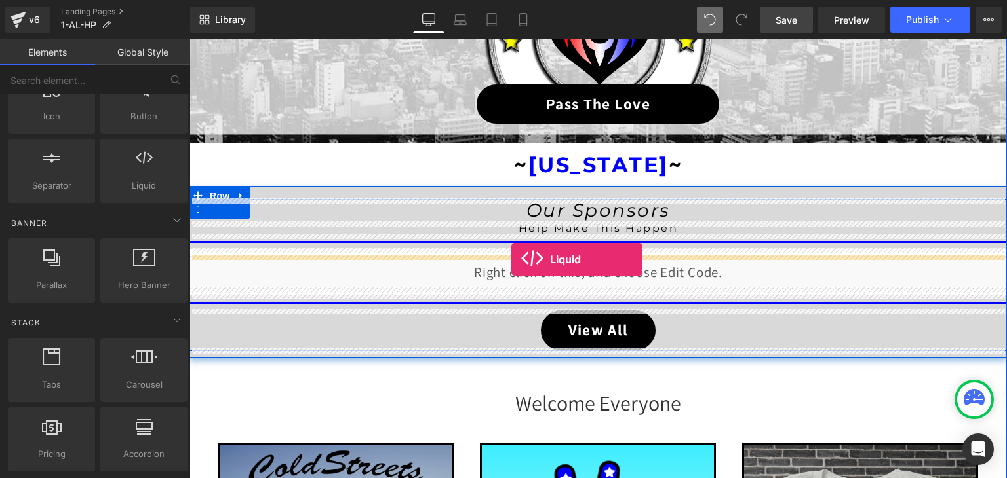
drag, startPoint x: 315, startPoint y: 218, endPoint x: 511, endPoint y: 260, distance: 200.4
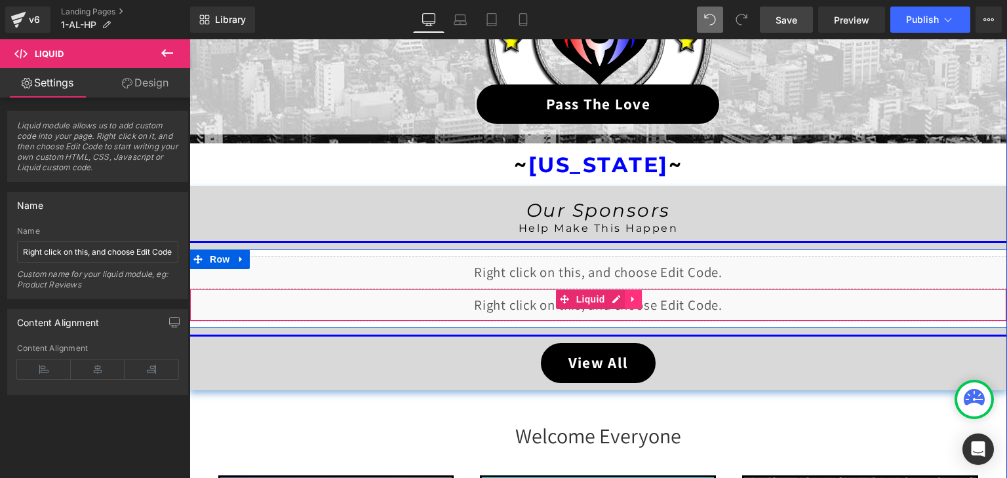
click at [629, 300] on icon at bounding box center [633, 300] width 9 height 10
click at [640, 297] on icon at bounding box center [641, 299] width 9 height 9
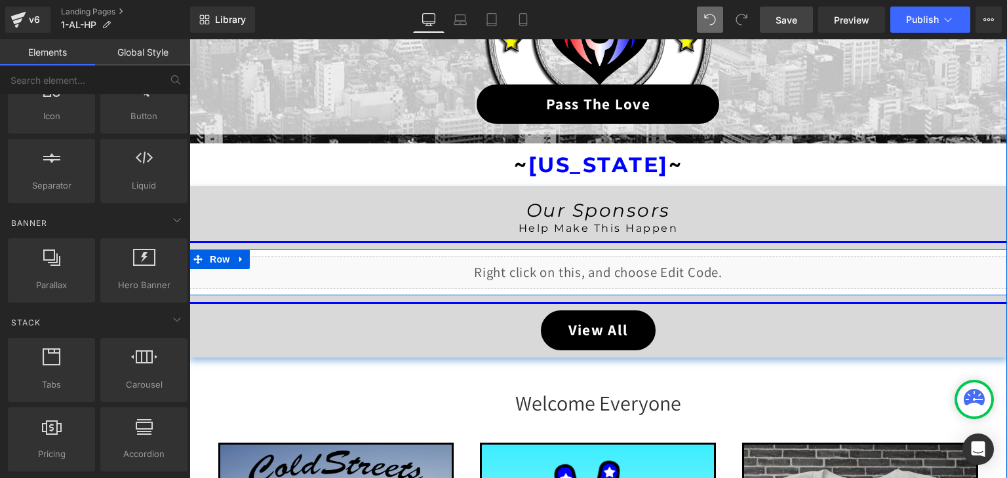
click at [611, 264] on div "Liquid" at bounding box center [597, 272] width 817 height 33
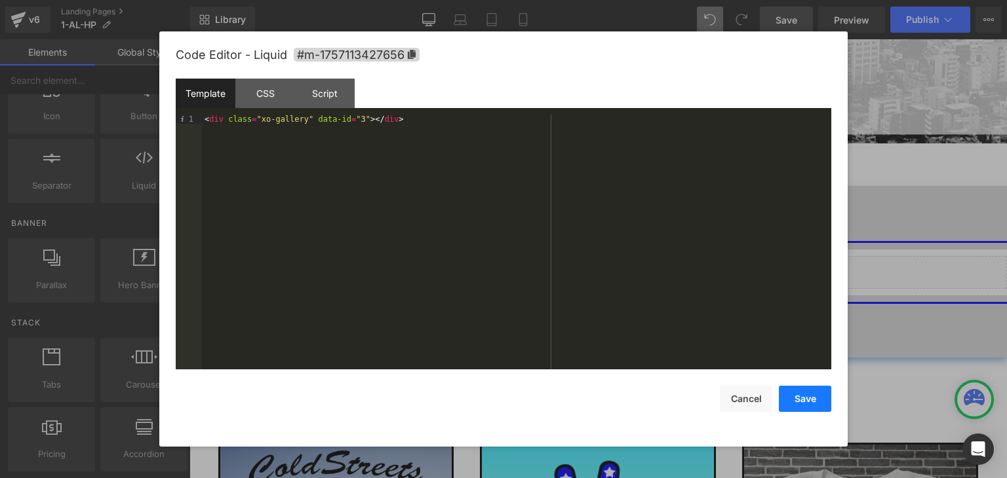
click at [811, 400] on button "Save" at bounding box center [805, 399] width 52 height 26
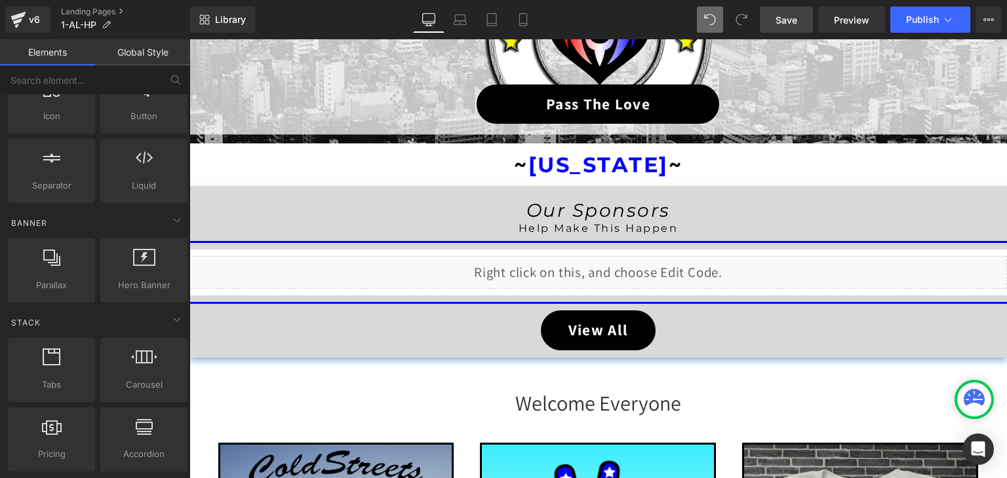
click at [794, 22] on span "Save" at bounding box center [786, 20] width 22 height 14
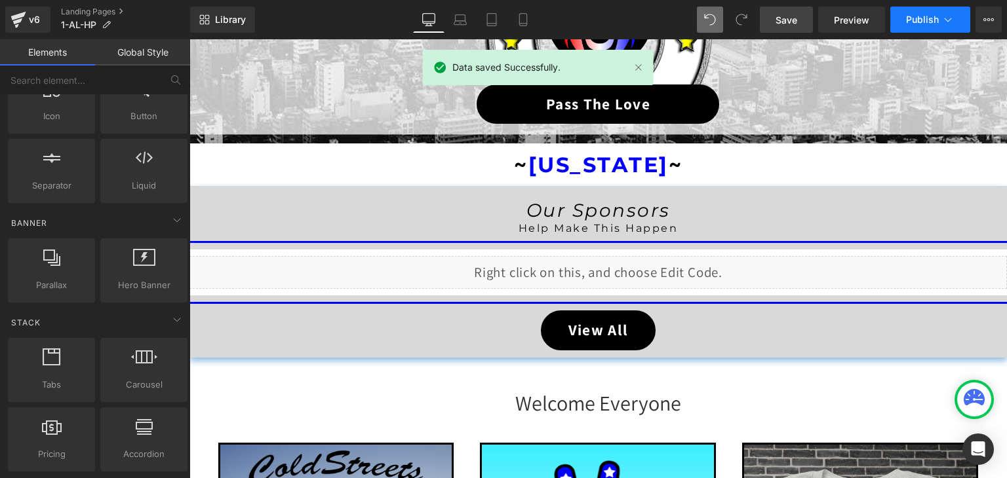
click at [944, 14] on icon at bounding box center [947, 19] width 13 height 13
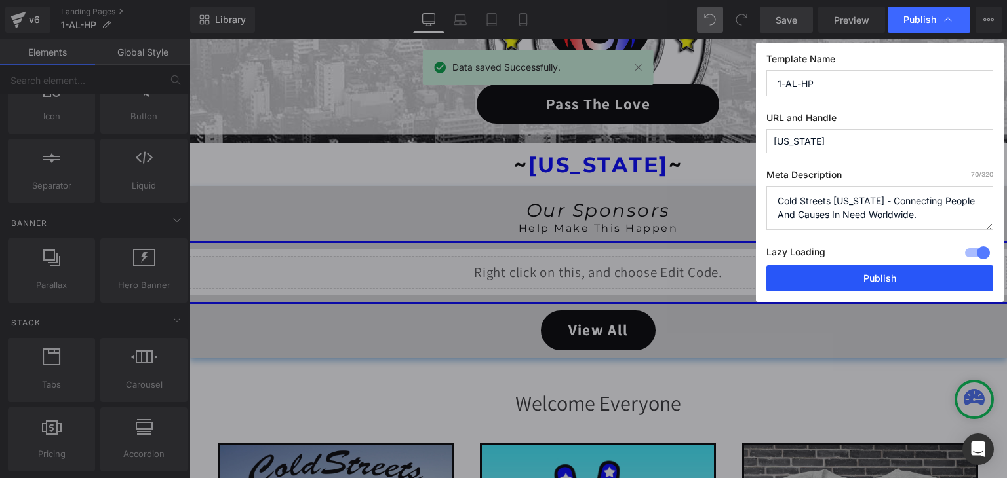
click at [878, 286] on button "Publish" at bounding box center [879, 278] width 227 height 26
